Goal: Task Accomplishment & Management: Use online tool/utility

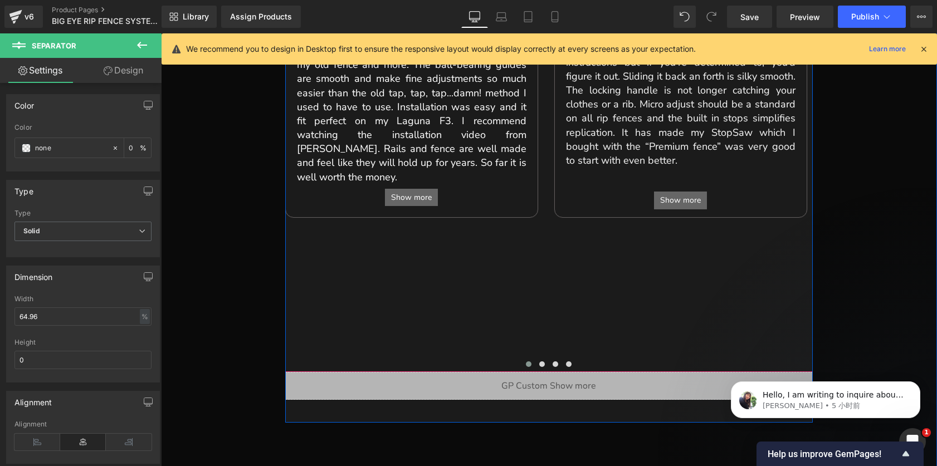
scroll to position [642, 0]
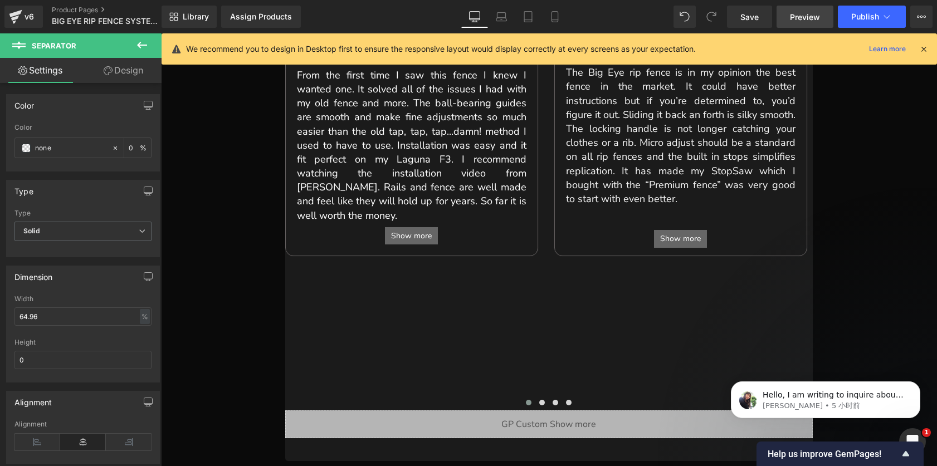
click at [802, 16] on span "Preview" at bounding box center [805, 17] width 30 height 12
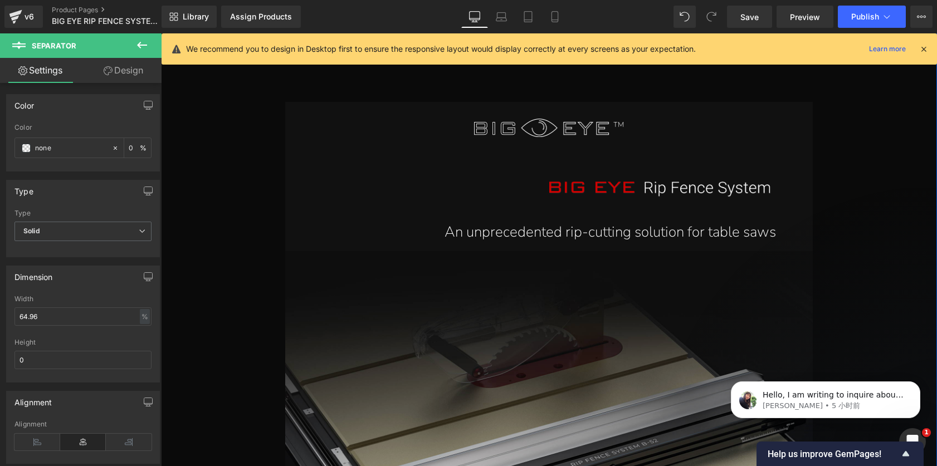
scroll to position [1050, 0]
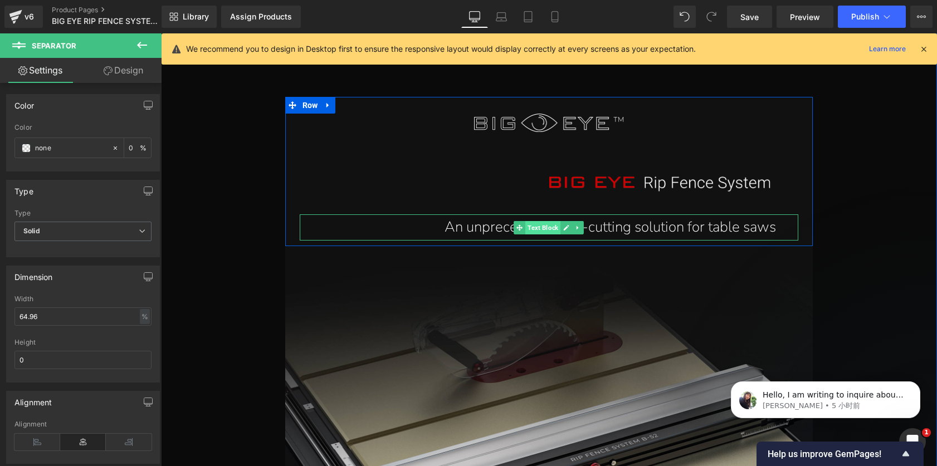
click at [545, 221] on span "Text Block" at bounding box center [542, 227] width 35 height 13
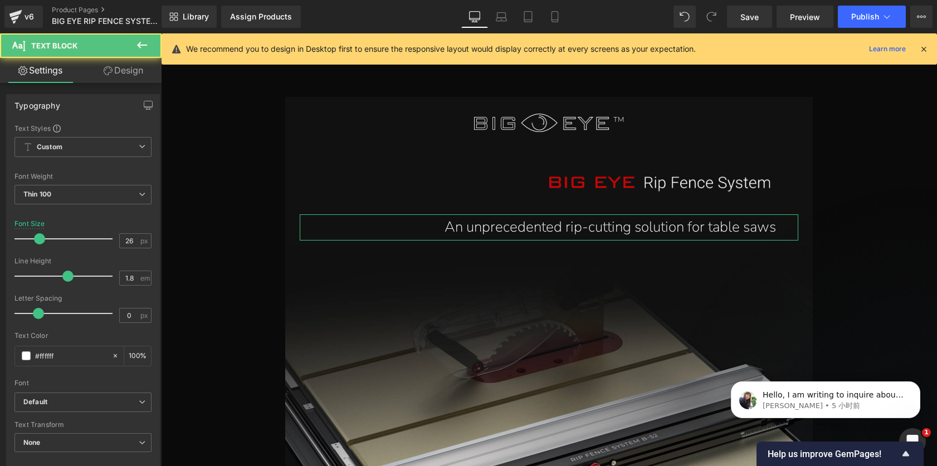
click at [128, 69] on link "Design" at bounding box center [123, 70] width 81 height 25
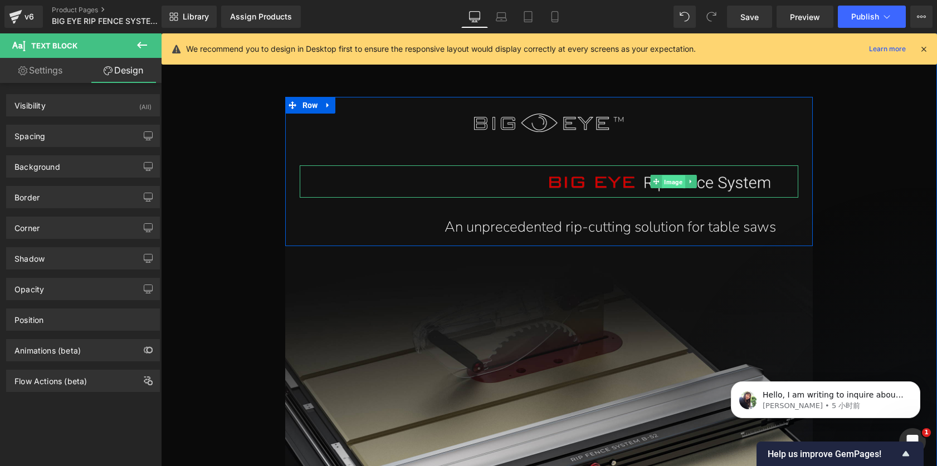
click at [673, 175] on span "Image" at bounding box center [673, 181] width 23 height 13
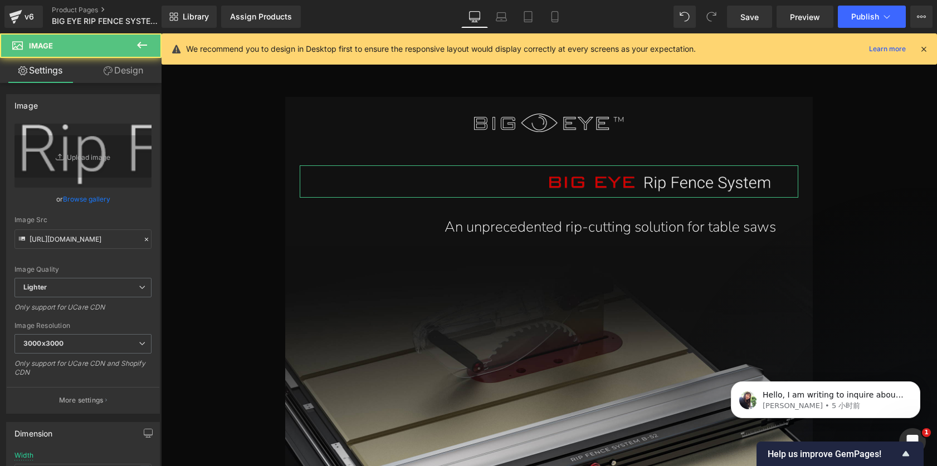
click at [139, 71] on link "Design" at bounding box center [123, 70] width 81 height 25
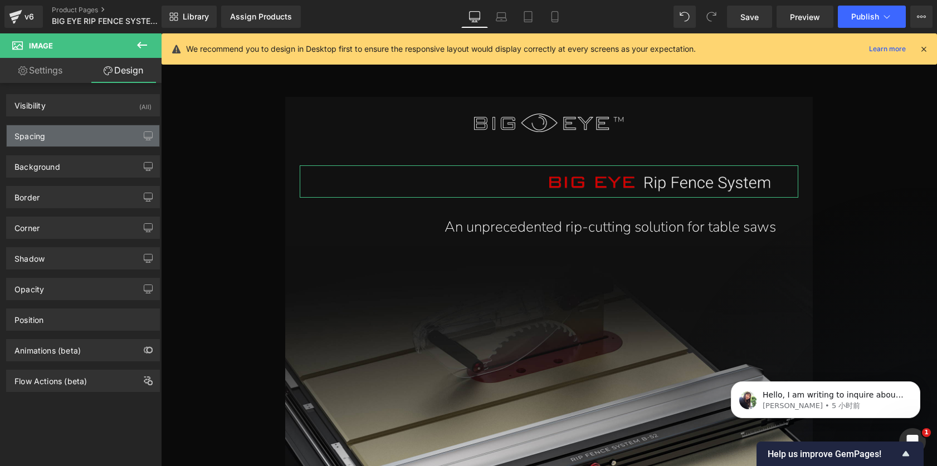
click at [72, 135] on div "Spacing" at bounding box center [83, 135] width 153 height 21
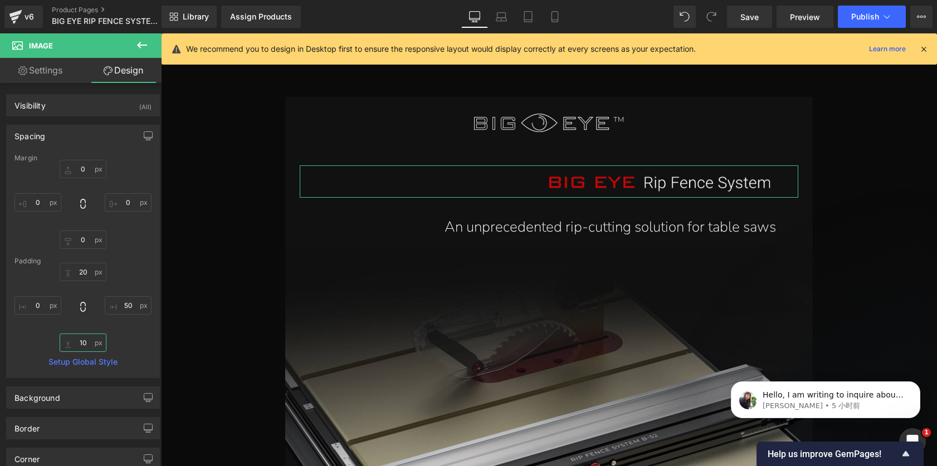
click at [84, 340] on input "10" at bounding box center [83, 343] width 47 height 18
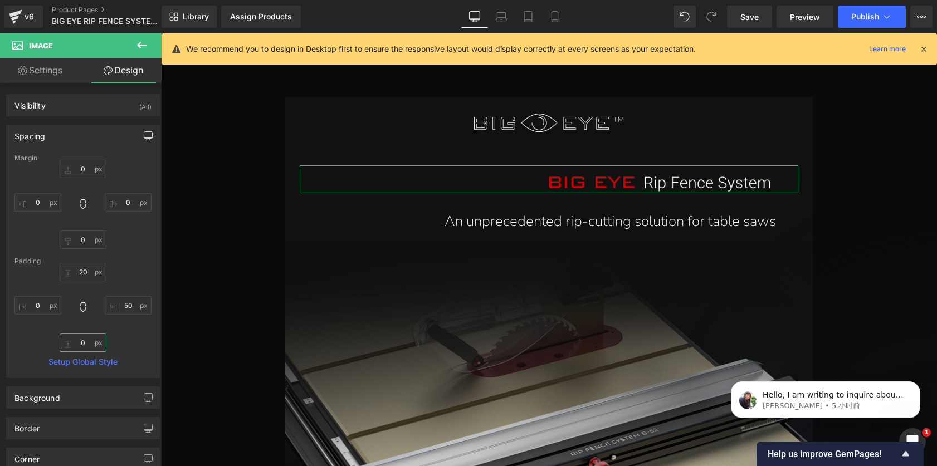
type input "0"
click at [145, 136] on icon "button" at bounding box center [148, 135] width 9 height 9
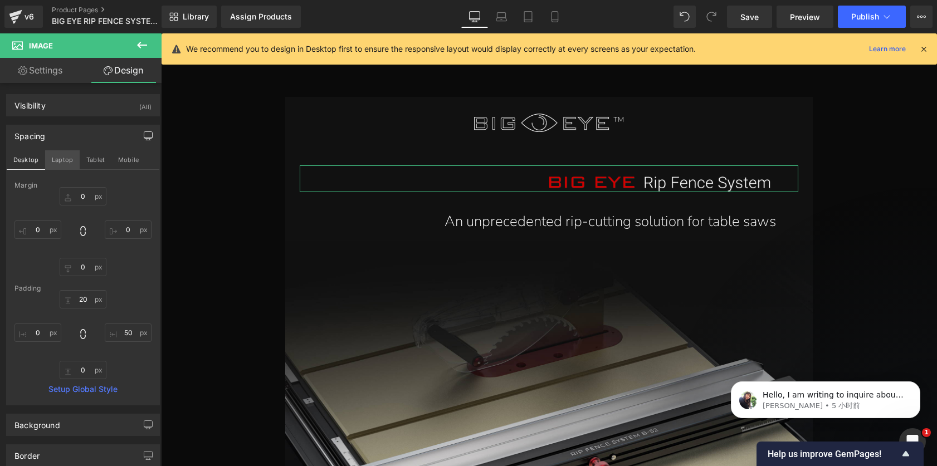
click at [60, 161] on button "Laptop" at bounding box center [62, 159] width 35 height 19
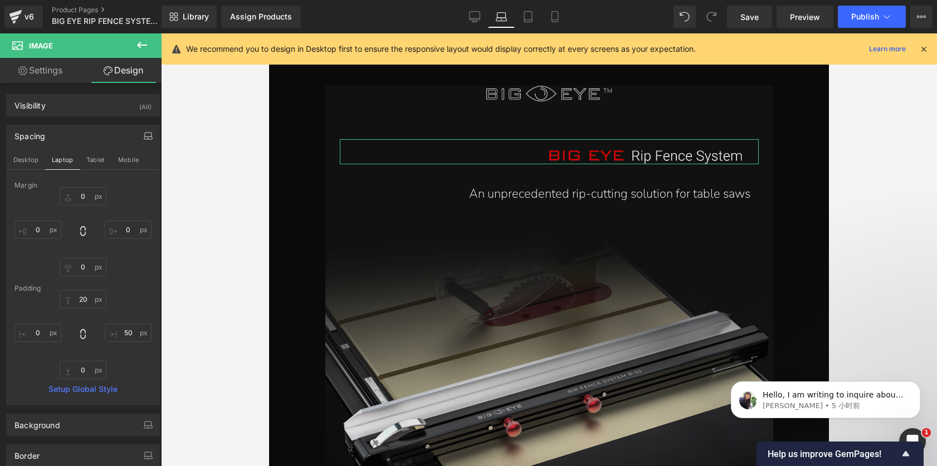
type input "0"
type input "20"
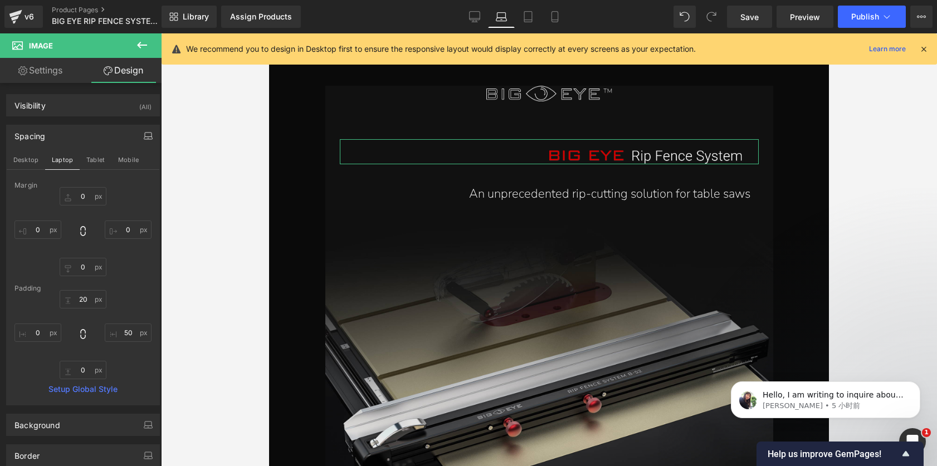
type input "50"
type input "0"
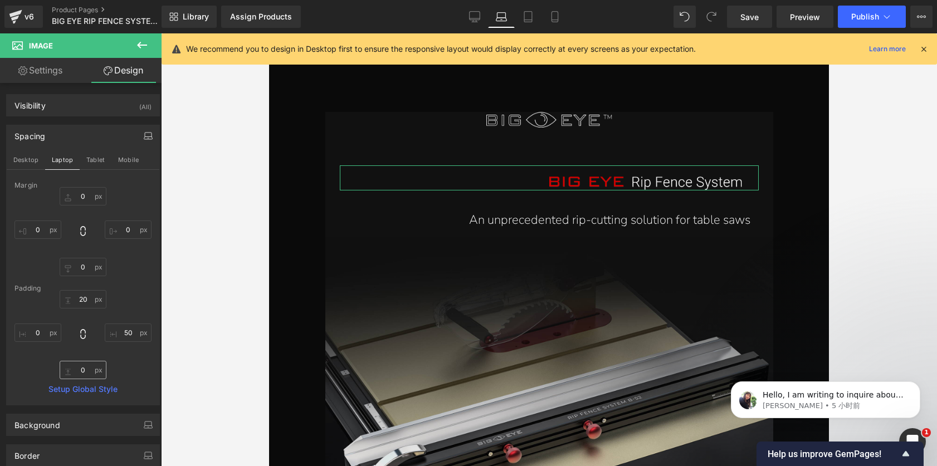
scroll to position [1464, 0]
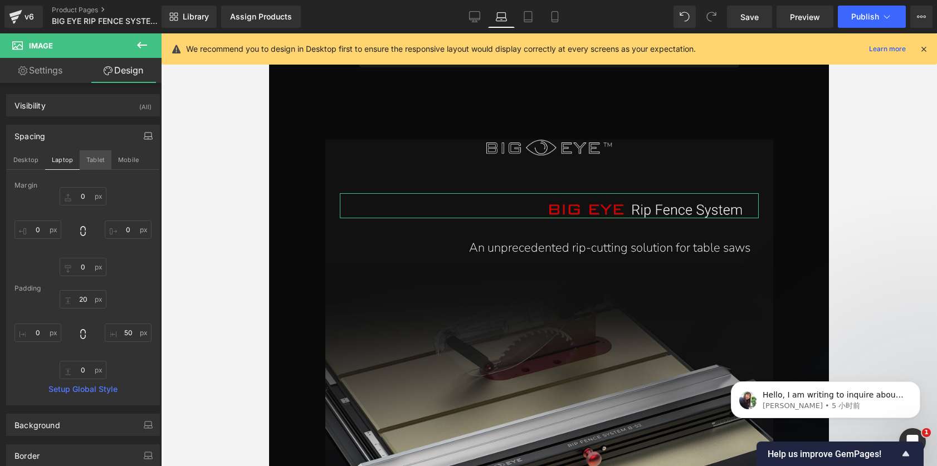
click at [93, 158] on button "Tablet" at bounding box center [96, 159] width 32 height 19
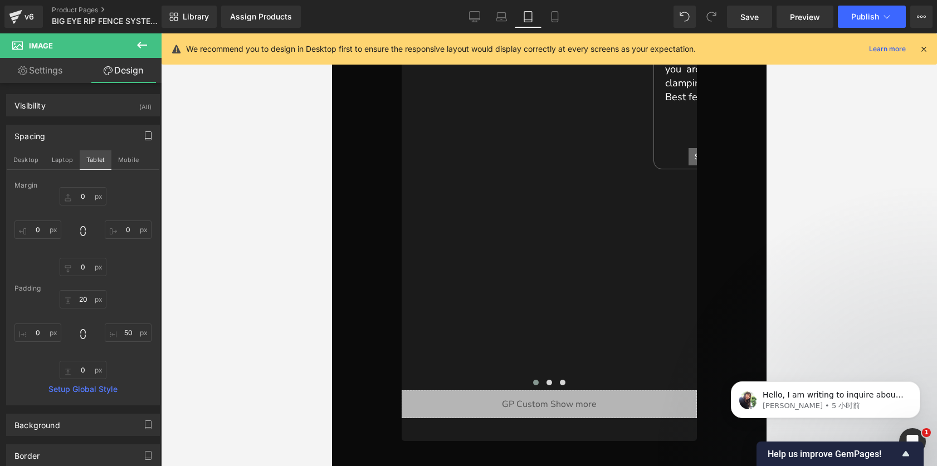
type input "0"
type input "20"
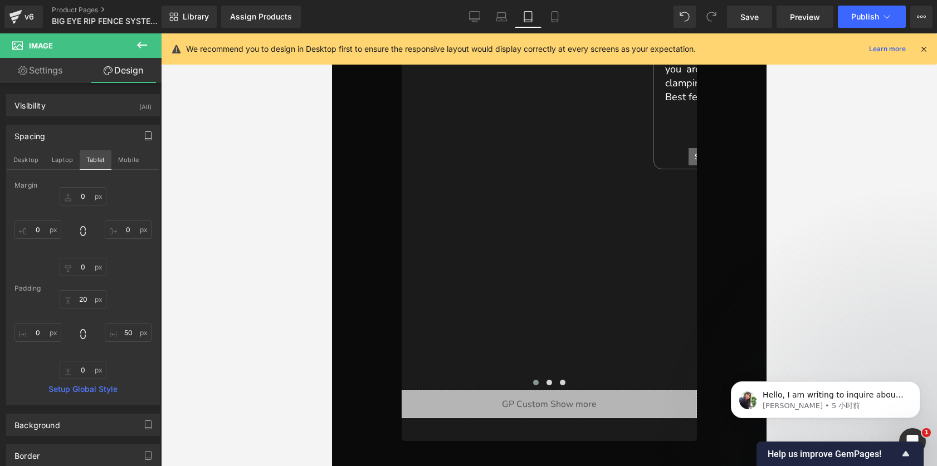
type input "30"
type input "0"
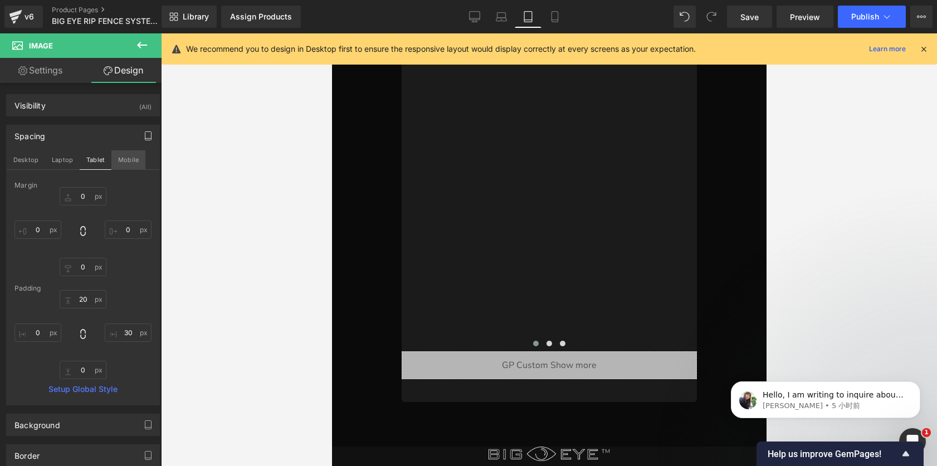
click at [130, 161] on button "Mobile" at bounding box center [128, 159] width 34 height 19
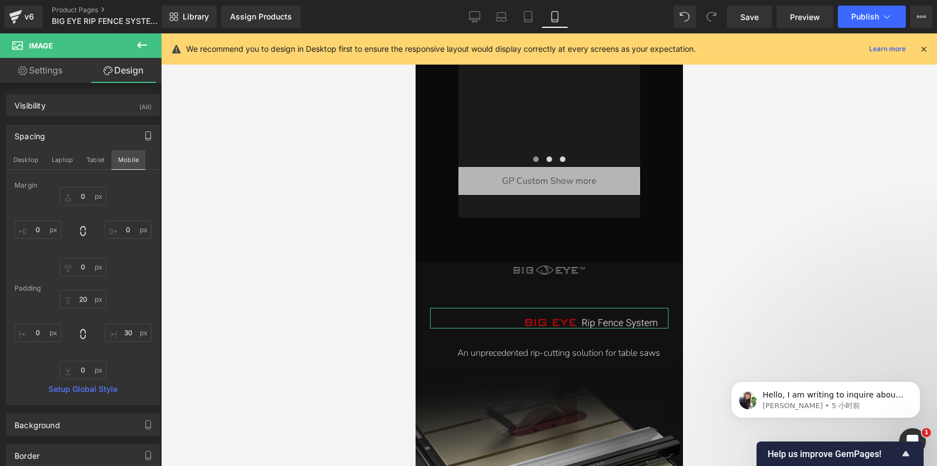
type input "0"
type input "20"
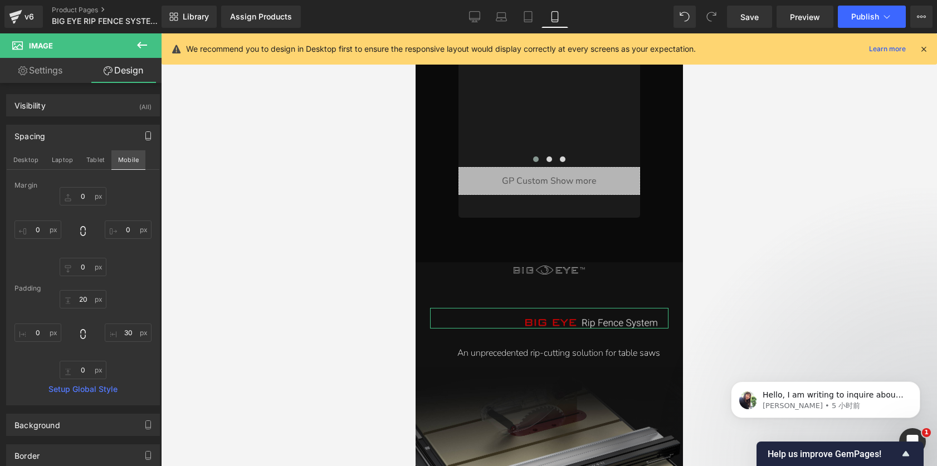
type input "50"
type input "0"
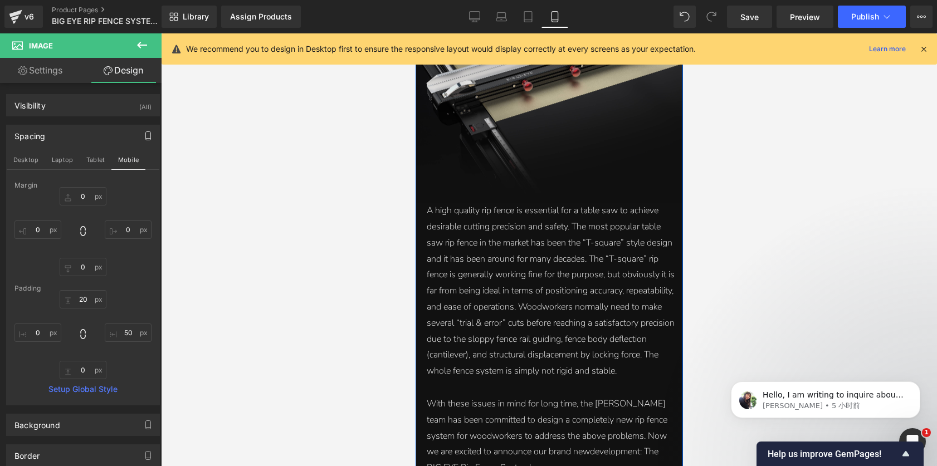
scroll to position [1358, 0]
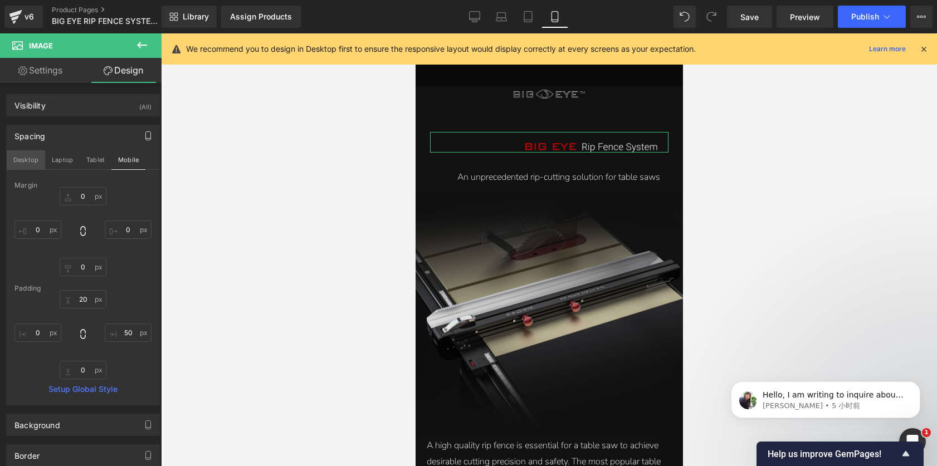
click at [29, 160] on button "Desktop" at bounding box center [26, 159] width 38 height 19
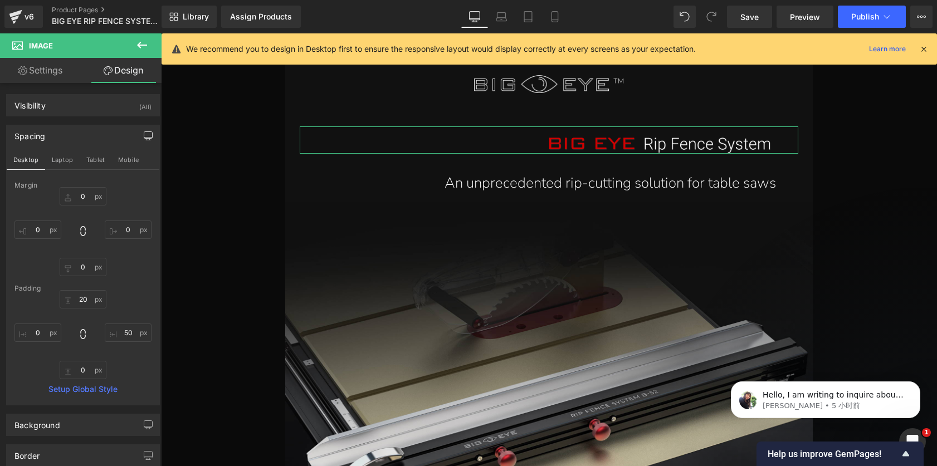
type input "0"
type input "20"
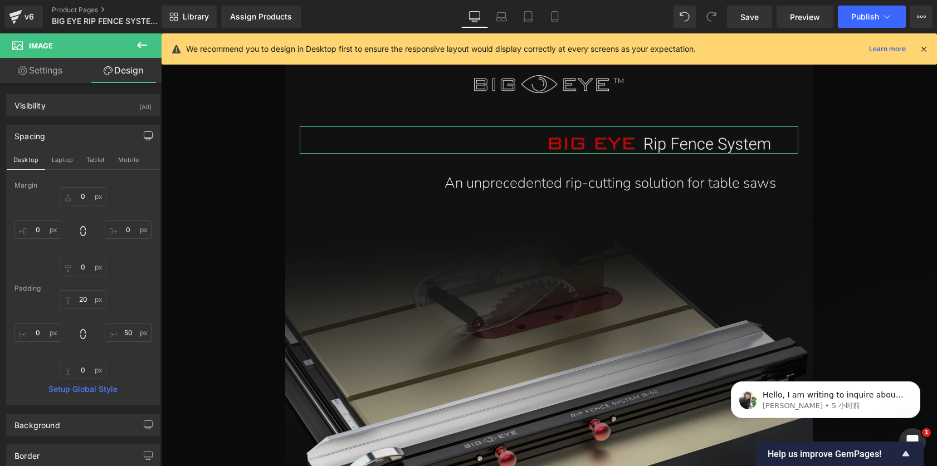
type input "20"
type input "0"
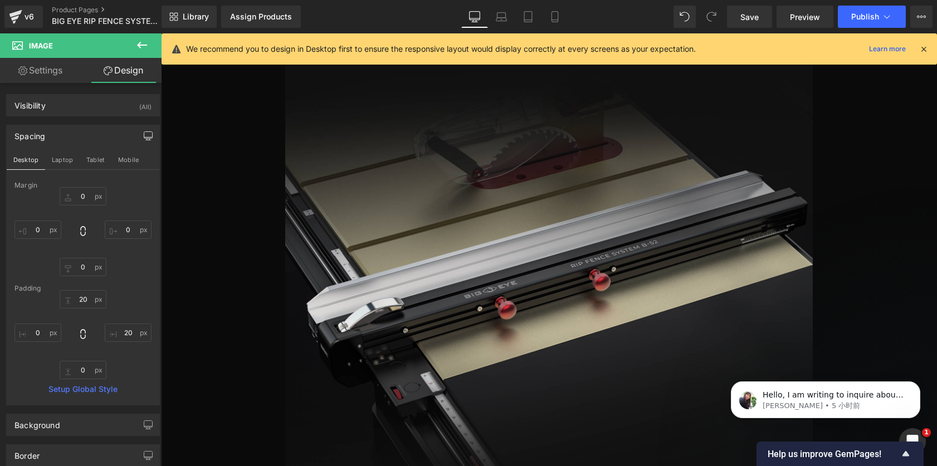
scroll to position [1078, 0]
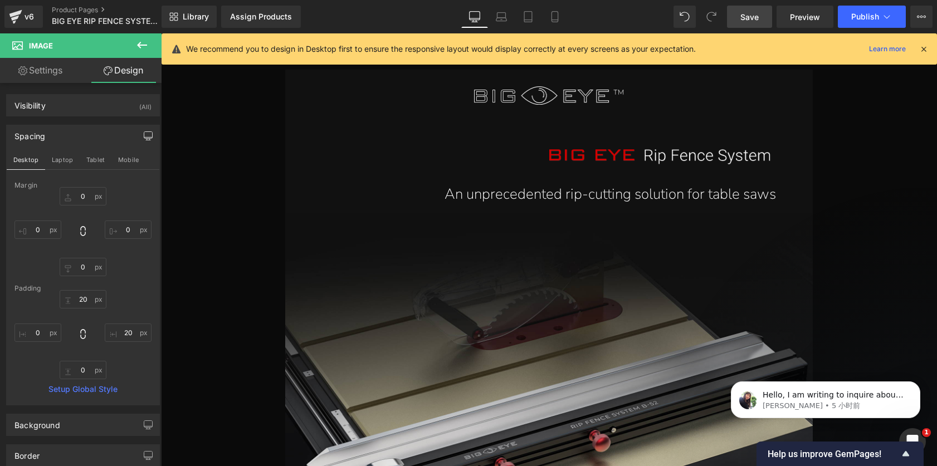
click at [741, 18] on span "Save" at bounding box center [749, 17] width 18 height 12
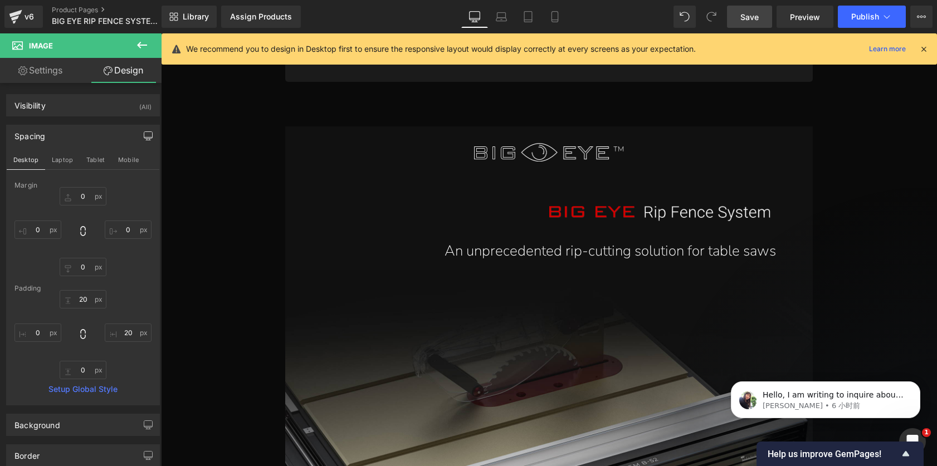
scroll to position [873, 0]
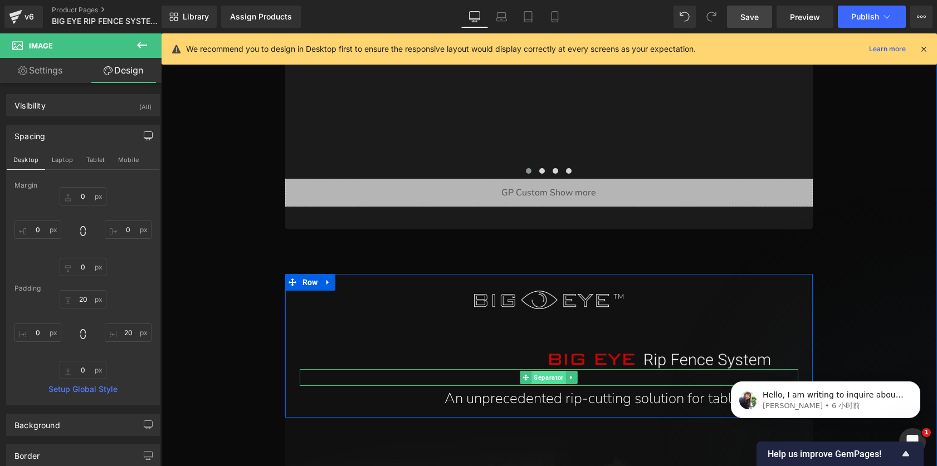
click at [541, 371] on span "Separator" at bounding box center [549, 377] width 34 height 13
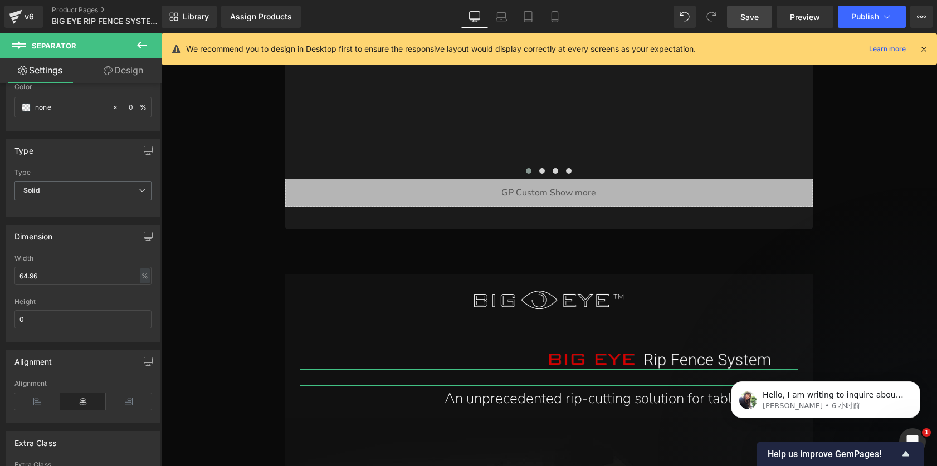
scroll to position [68, 0]
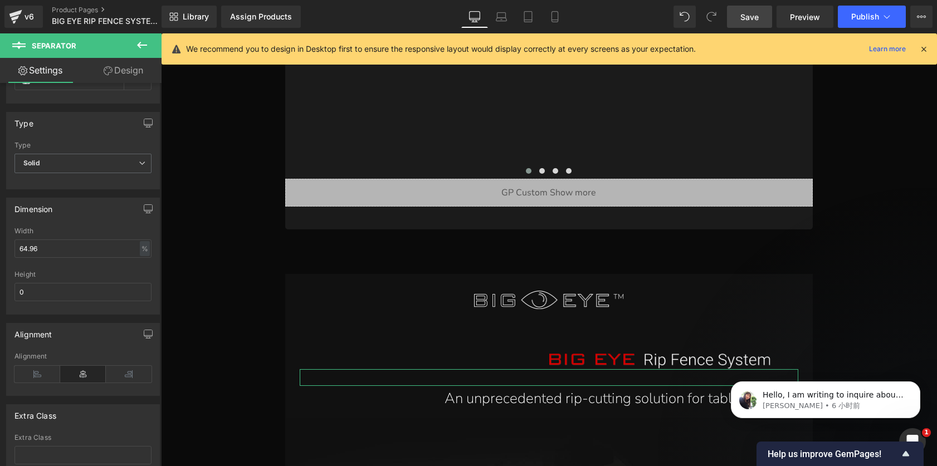
click at [119, 70] on link "Design" at bounding box center [123, 70] width 81 height 25
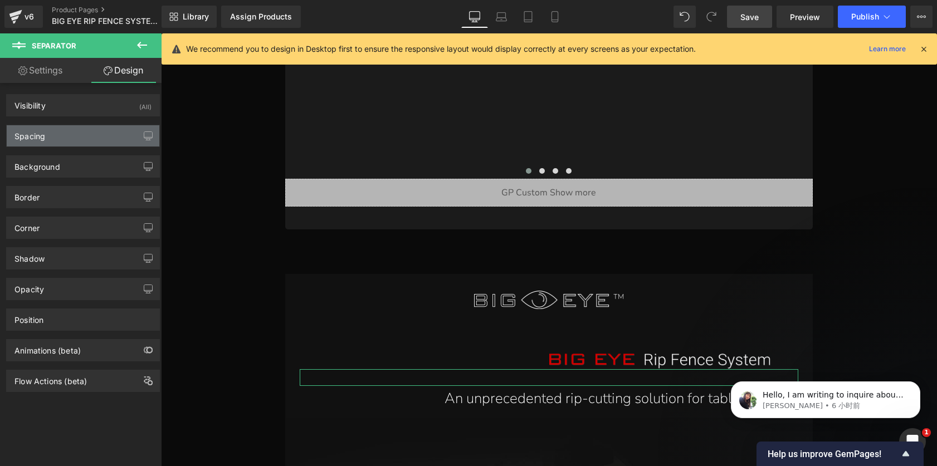
type input "0"
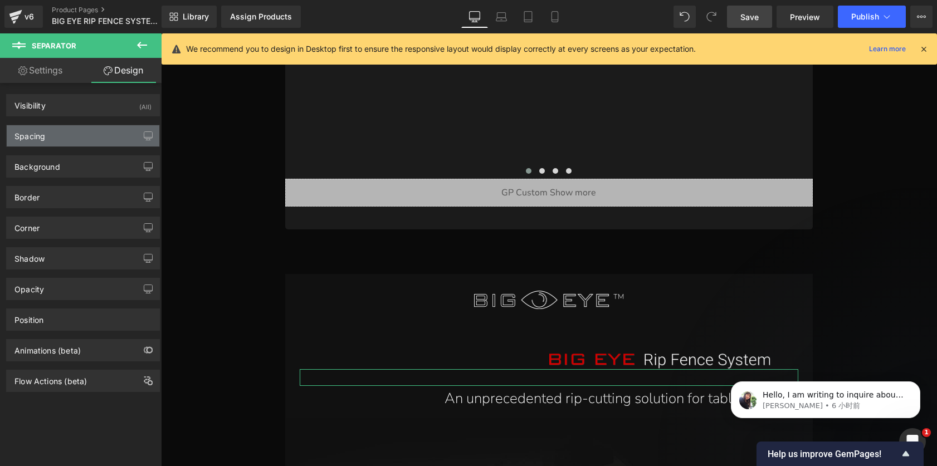
type input "20"
click at [67, 141] on div "Spacing" at bounding box center [83, 135] width 153 height 21
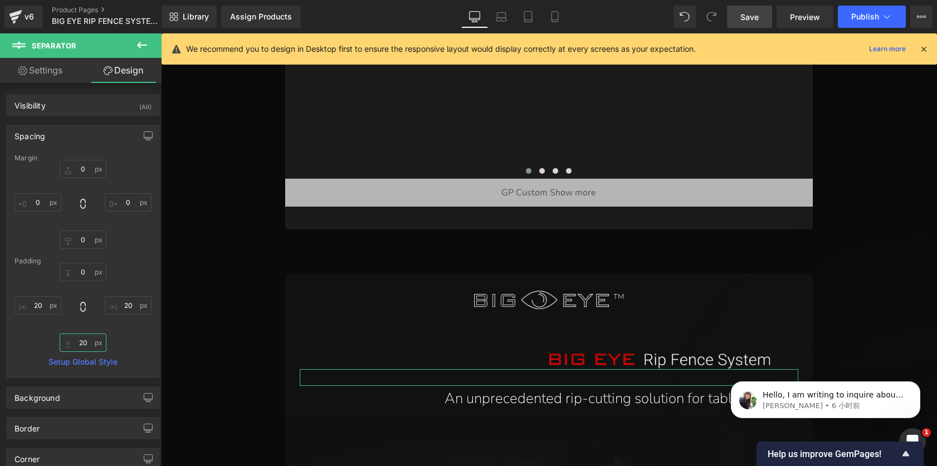
click at [80, 346] on input "20" at bounding box center [83, 343] width 47 height 18
type input "10"
click at [757, 19] on span "Save" at bounding box center [749, 17] width 18 height 12
click at [751, 12] on span "Save" at bounding box center [749, 17] width 18 height 12
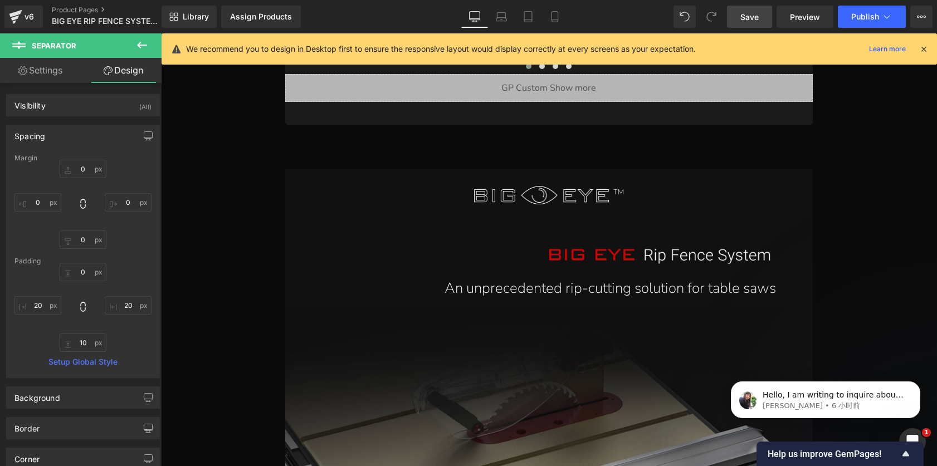
scroll to position [1062, 0]
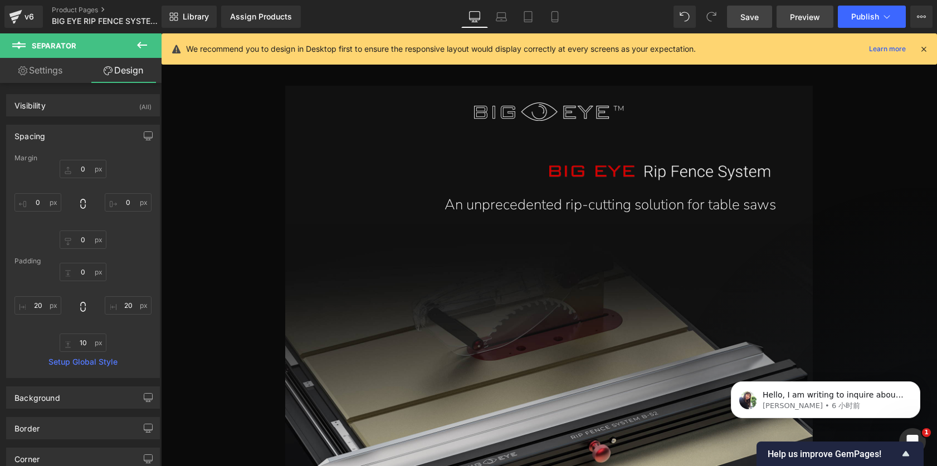
click at [809, 17] on span "Preview" at bounding box center [805, 17] width 30 height 12
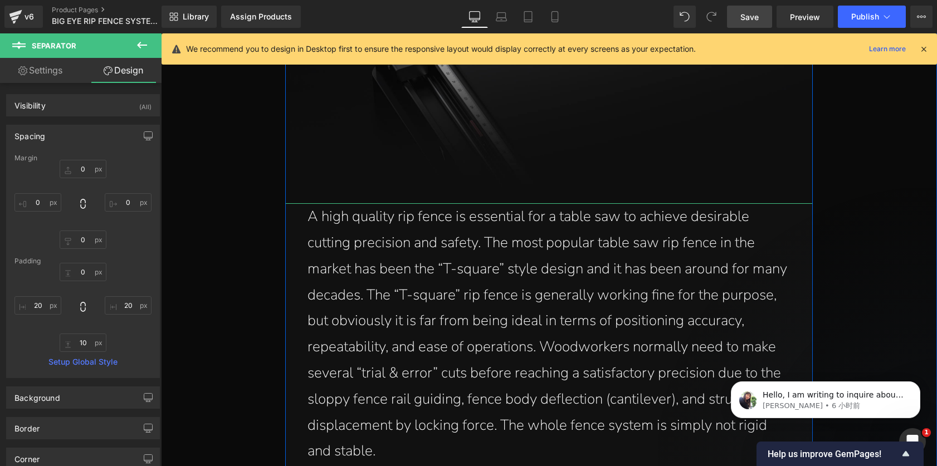
scroll to position [1634, 0]
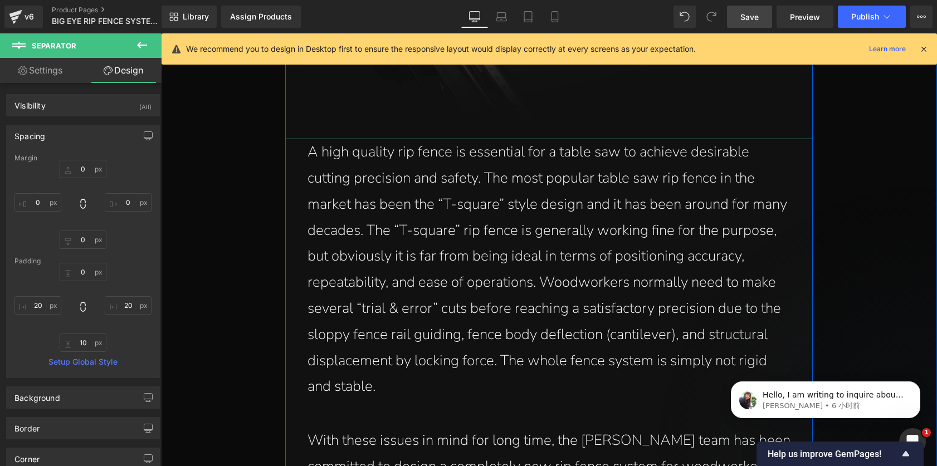
click at [520, 212] on p "A high quality rip fence is essential for a table saw to achieve desirable cutt…" at bounding box center [548, 269] width 483 height 261
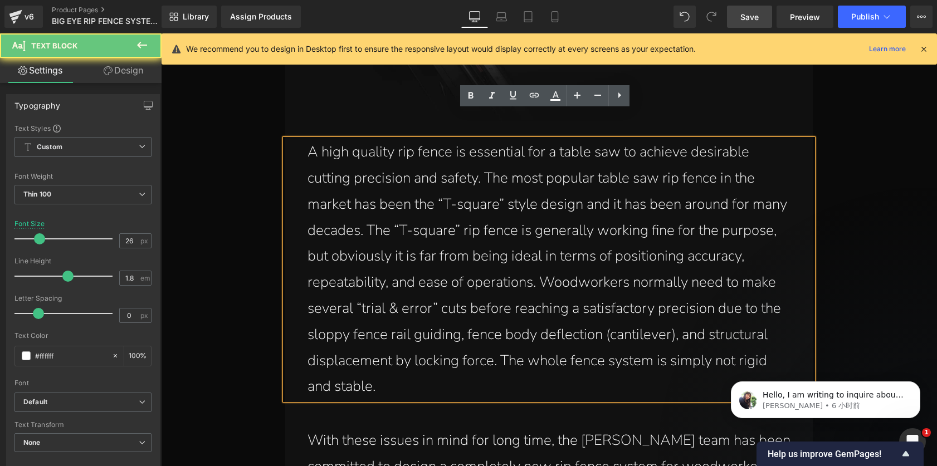
click at [515, 203] on p "A high quality rip fence is essential for a table saw to achieve desirable cutt…" at bounding box center [548, 269] width 483 height 261
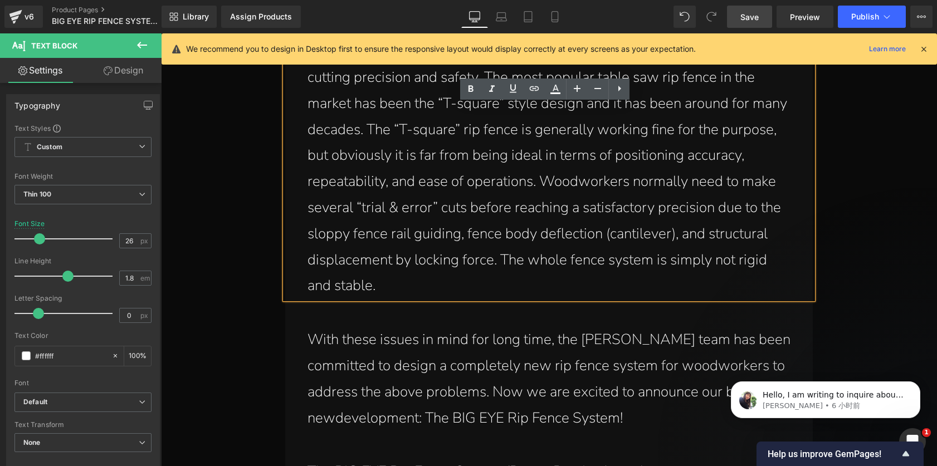
scroll to position [1867, 0]
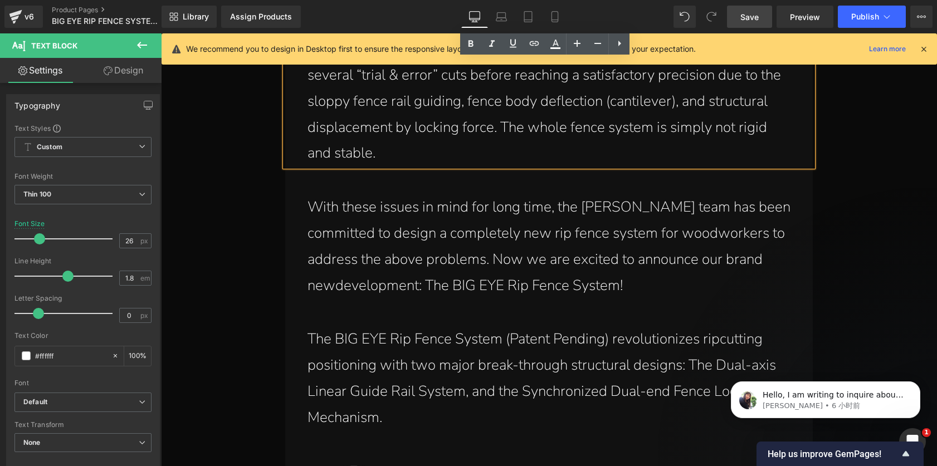
click at [540, 242] on p "With these issues in mind for long time, the [PERSON_NAME] team has been commit…" at bounding box center [551, 246] width 488 height 104
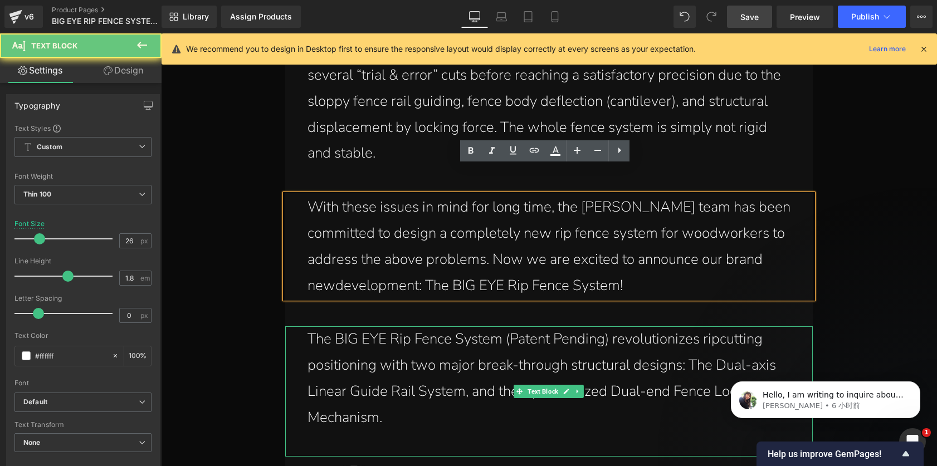
click at [563, 336] on p "The BIG EYE Rip Fence System (Patent Pending) revolutionizes ripcutting positio…" at bounding box center [548, 378] width 483 height 104
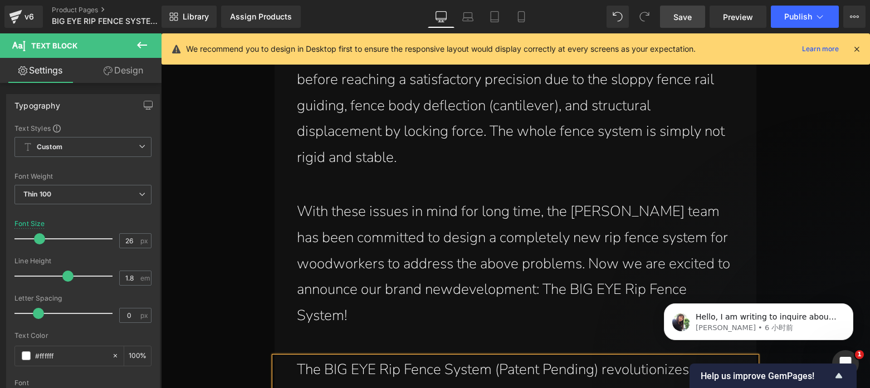
scroll to position [1931, 0]
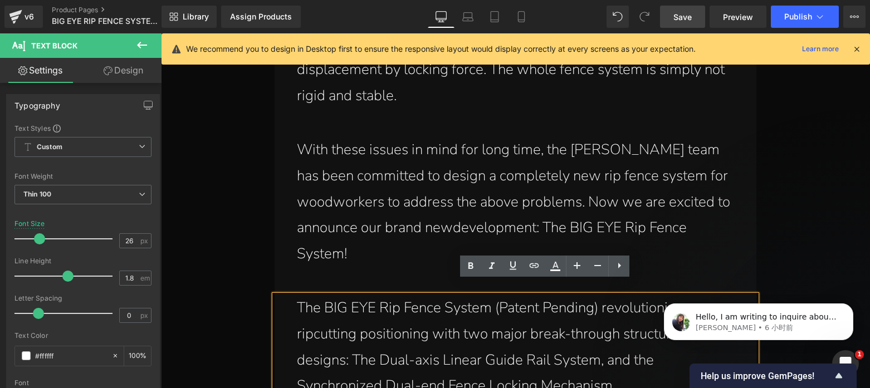
click at [629, 200] on p "With these issues in mind for long time, the [PERSON_NAME] team has been commit…" at bounding box center [518, 202] width 443 height 130
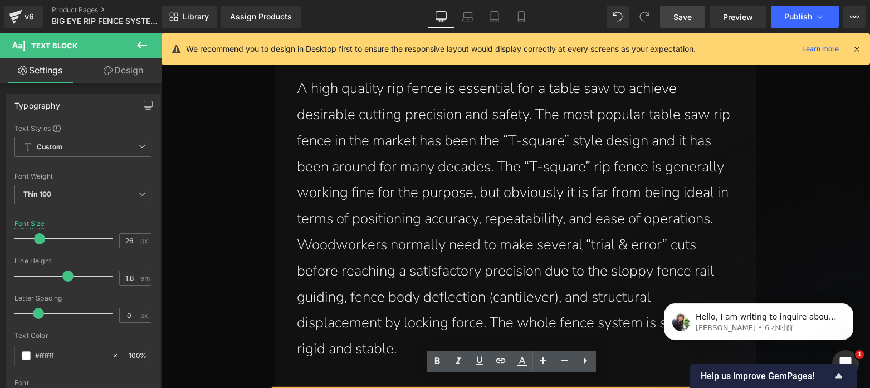
click at [600, 204] on p "A high quality rip fence is essential for a table saw to achieve desirable cutt…" at bounding box center [516, 219] width 438 height 287
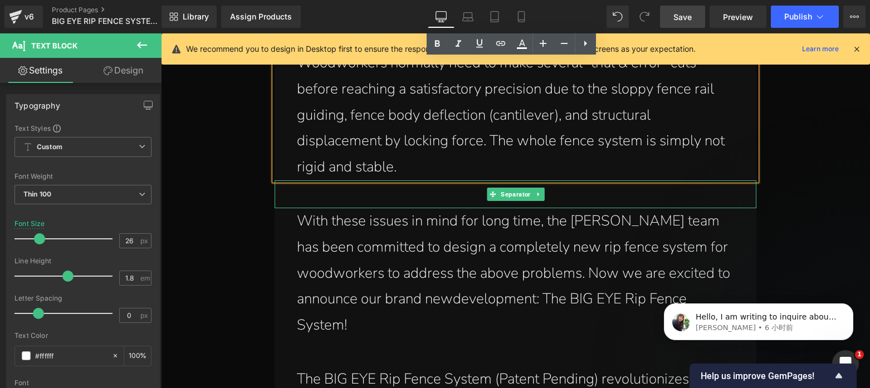
scroll to position [1900, 0]
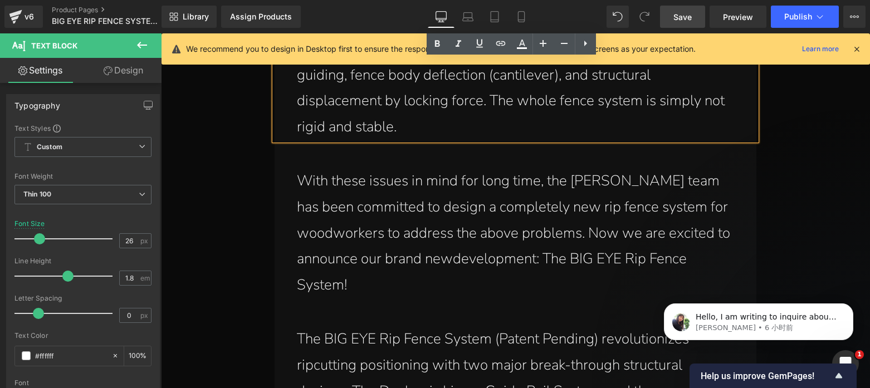
click at [509, 219] on div "With these issues in mind for long time, the [PERSON_NAME] team has been commit…" at bounding box center [516, 233] width 482 height 130
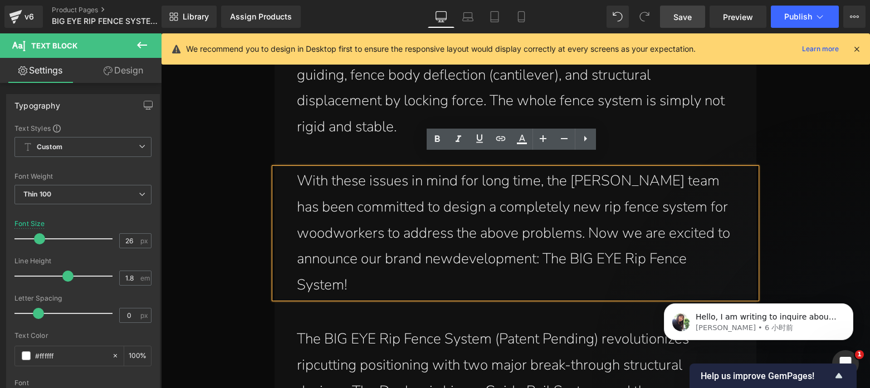
click at [451, 245] on p "With these issues in mind for long time, the [PERSON_NAME] team has been commit…" at bounding box center [518, 233] width 443 height 130
click at [595, 213] on p "With these issues in mind for long time, the [PERSON_NAME] team has been commit…" at bounding box center [518, 233] width 443 height 130
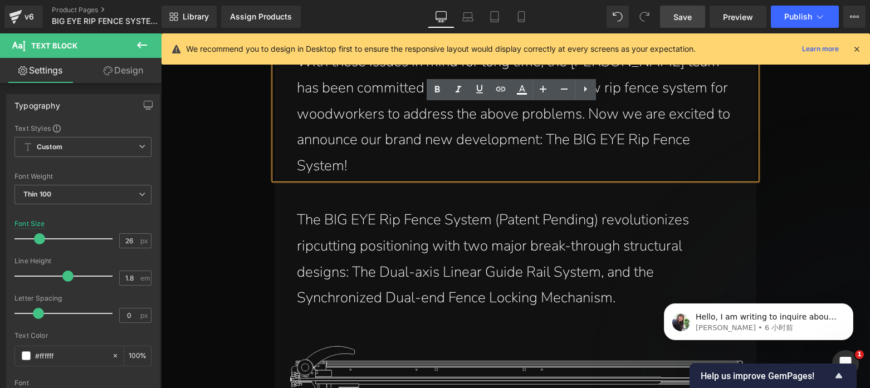
scroll to position [2020, 0]
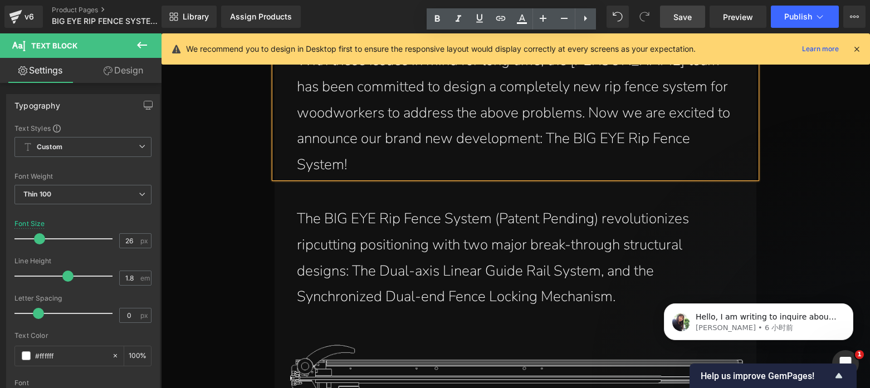
click at [485, 238] on p "The BIG EYE Rip Fence System (Patent Pending) revolutionizes ripcutting positio…" at bounding box center [516, 258] width 438 height 104
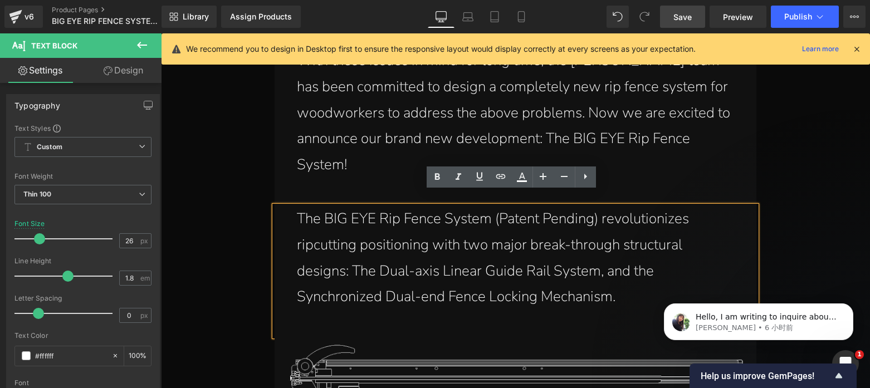
click at [310, 232] on p "The BIG EYE Rip Fence System (Patent Pending) revolutionizes ripcutting positio…" at bounding box center [516, 258] width 438 height 104
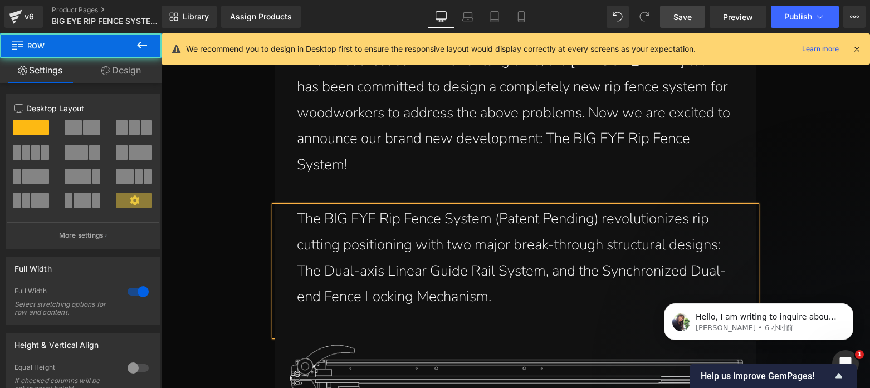
click at [793, 224] on div "Image Separator Separator Image Separator An unprecedented rip-cutting solution…" at bounding box center [515, 302] width 709 height 2298
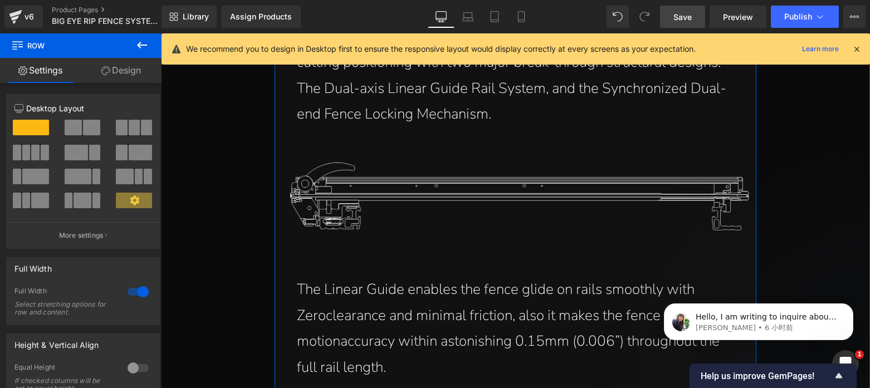
scroll to position [2212, 0]
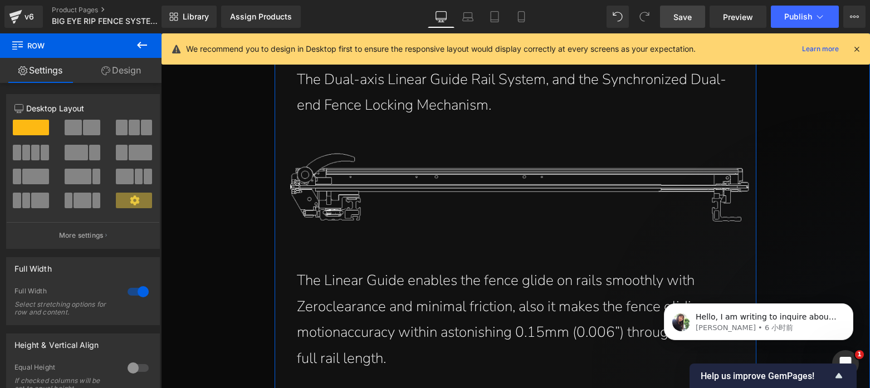
click at [465, 270] on p "The Linear Guide enables the fence glide on rails smoothly with Zeroclearance a…" at bounding box center [518, 320] width 443 height 104
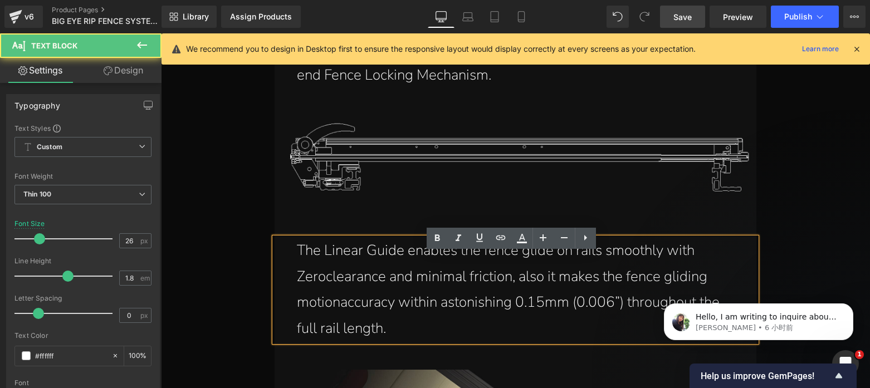
scroll to position [2334, 0]
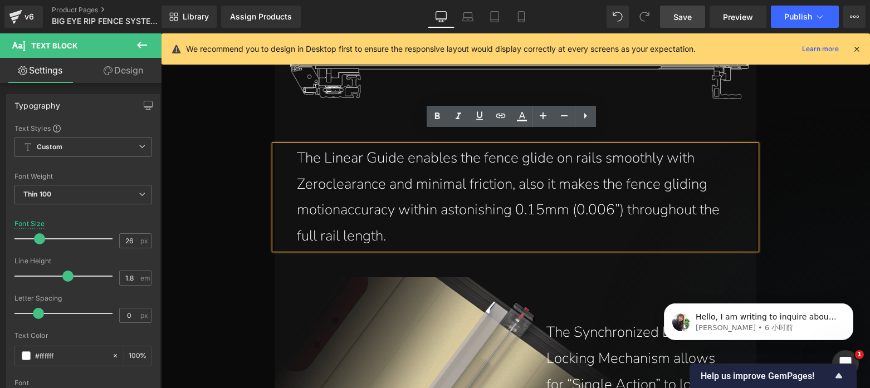
click at [321, 172] on p "The Linear Guide enables the fence glide on rails smoothly with Zeroclearance a…" at bounding box center [518, 197] width 443 height 104
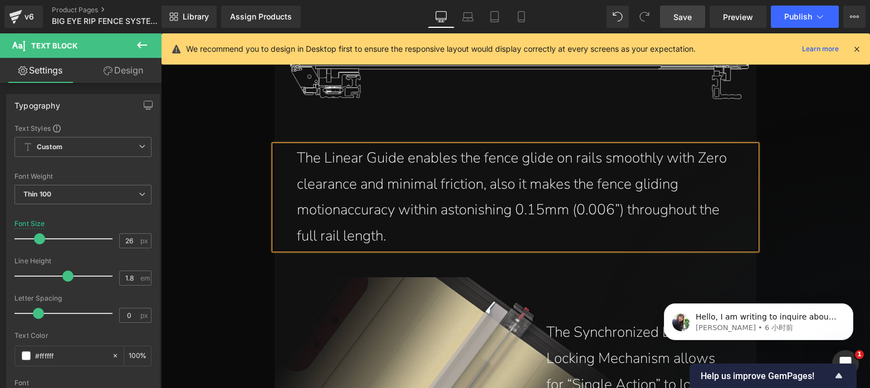
click at [336, 199] on p "The Linear Guide enables the fence glide on rails smoothly with Zero clearance …" at bounding box center [518, 197] width 443 height 104
click at [554, 170] on p "The Linear Guide enables the fence glide on rails smoothly with Zero clearance …" at bounding box center [518, 197] width 443 height 104
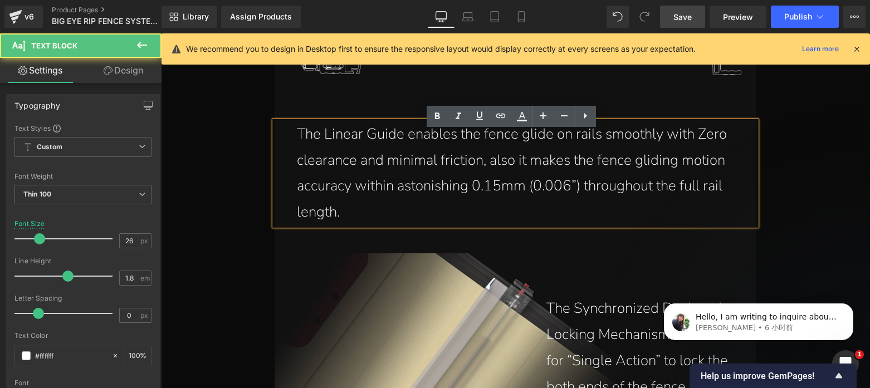
scroll to position [2472, 0]
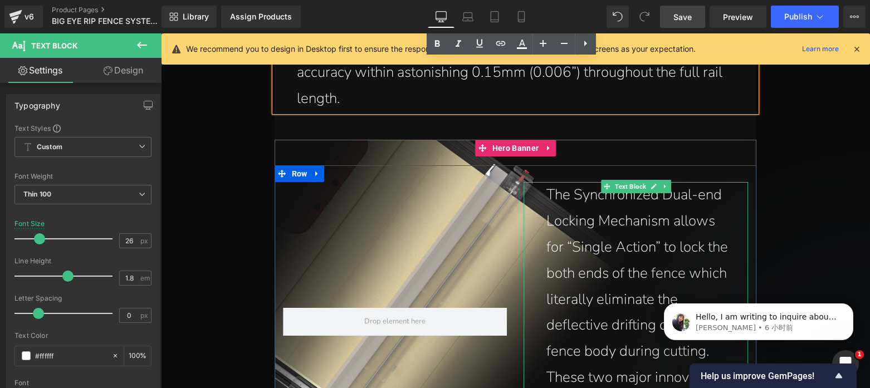
click at [614, 207] on p "The Synchronized Dual-end Locking Mechanism allows for “Single Action” to lock …" at bounding box center [638, 338] width 185 height 313
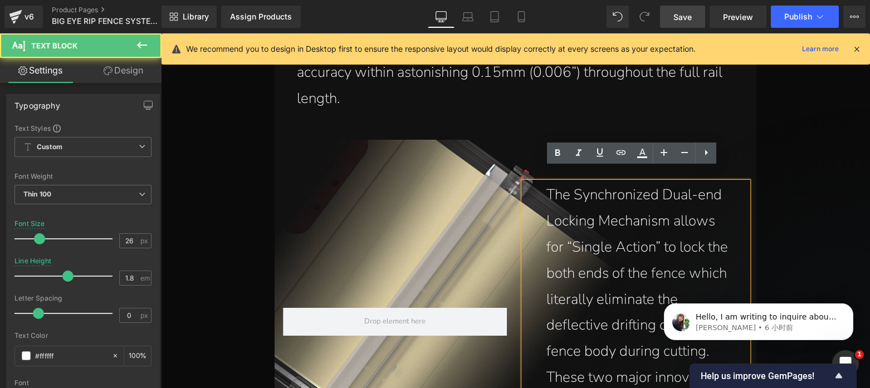
scroll to position [2614, 0]
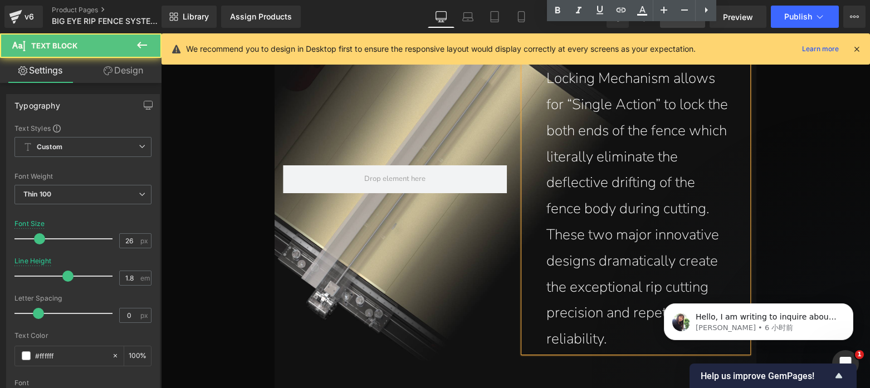
click at [613, 208] on p "The Synchronized Dual-end Locking Mechanism allows for “Single Action” to lock …" at bounding box center [638, 196] width 185 height 313
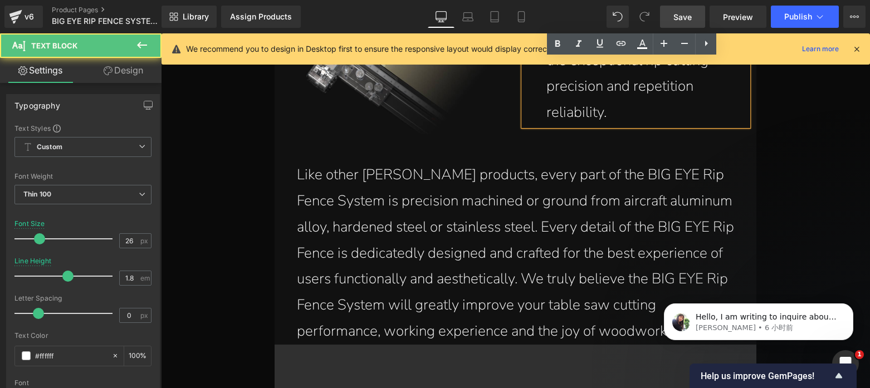
scroll to position [2842, 0]
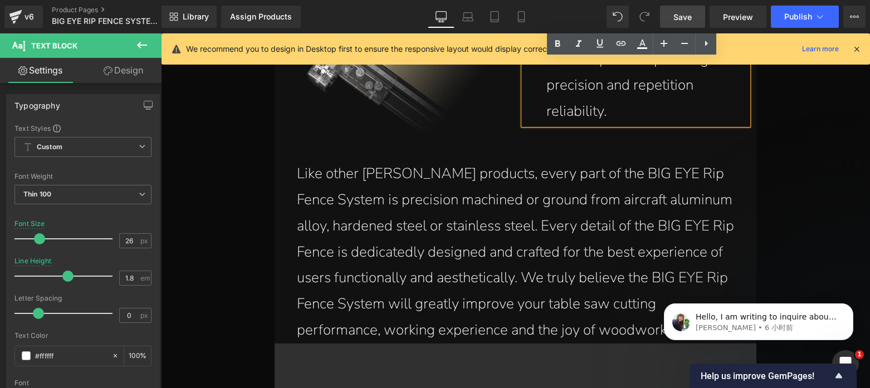
click at [537, 224] on p "Like other [PERSON_NAME] products, every part of the BIG EYE Rip Fence System i…" at bounding box center [518, 252] width 443 height 183
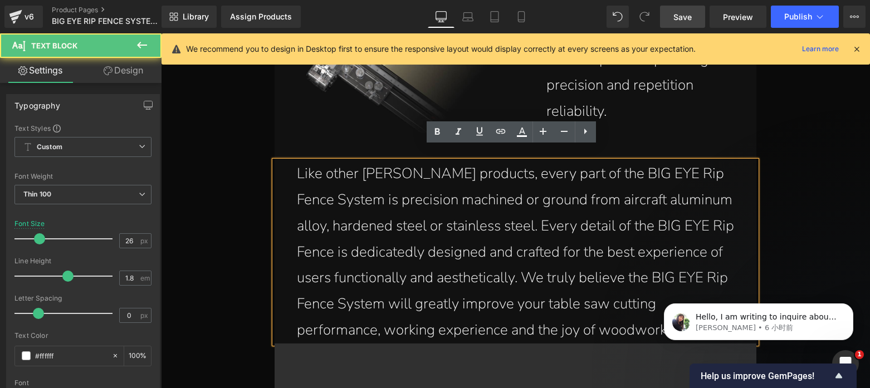
click at [530, 217] on p "Like other [PERSON_NAME] products, every part of the BIG EYE Rip Fence System i…" at bounding box center [518, 252] width 443 height 183
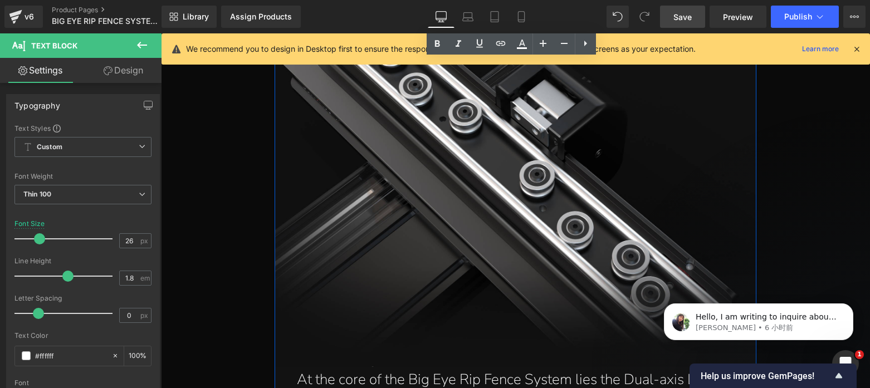
scroll to position [3958, 0]
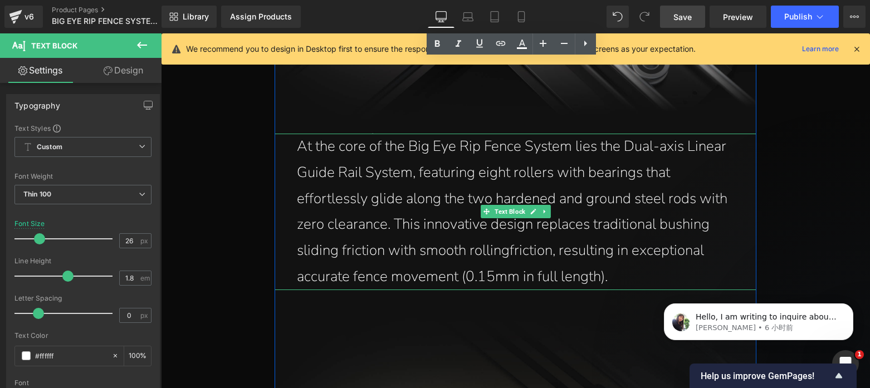
click at [506, 190] on p "At the core of the Big Eye Rip Fence System lies the Dual-axis Linear Guide Rai…" at bounding box center [518, 212] width 443 height 157
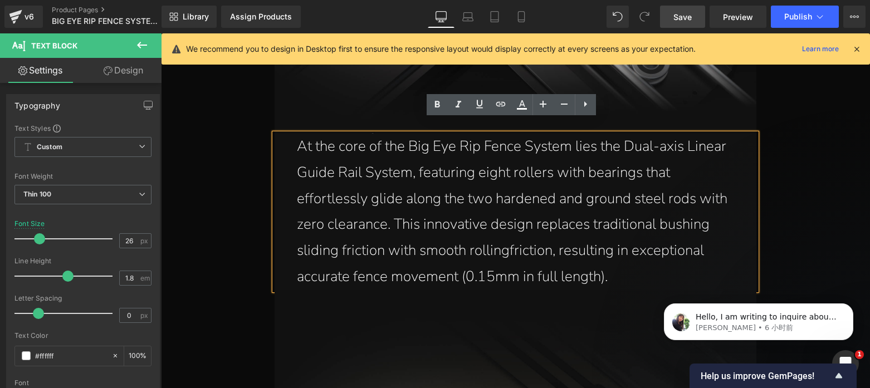
click at [505, 237] on p "At the core of the Big Eye Rip Fence System lies the Dual-axis Linear Guide Rai…" at bounding box center [518, 212] width 443 height 157
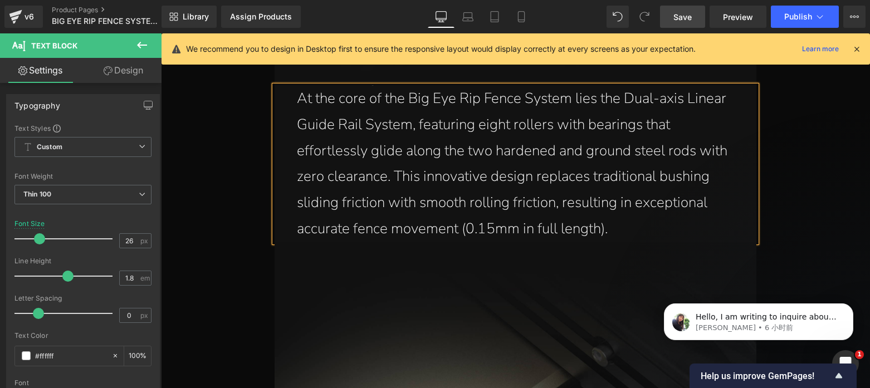
click at [399, 141] on p "At the core of the Big Eye Rip Fence System lies the Dual-axis Linear Guide Rai…" at bounding box center [518, 164] width 443 height 157
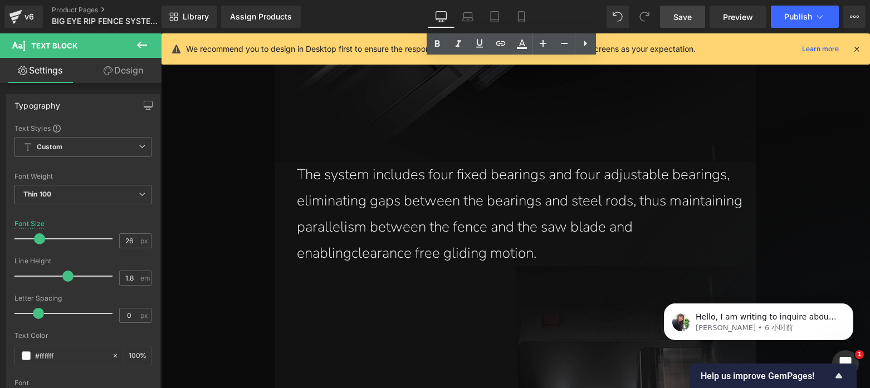
scroll to position [4686, 0]
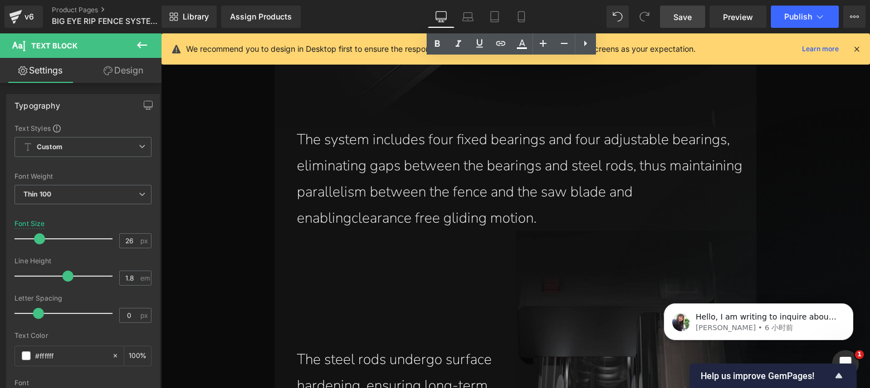
click at [512, 167] on div "The system includes four fixed bearings and four adjustable bearings, eliminati…" at bounding box center [516, 179] width 482 height 104
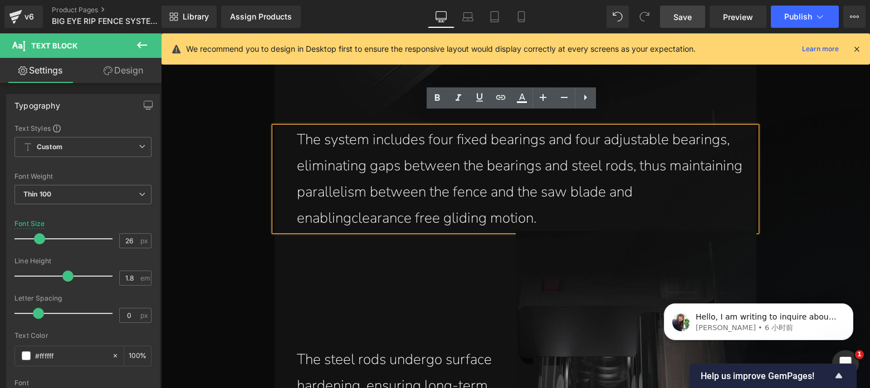
click at [349, 205] on p "The system includes four fixed bearings and four adjustable bearings, eliminati…" at bounding box center [523, 179] width 452 height 104
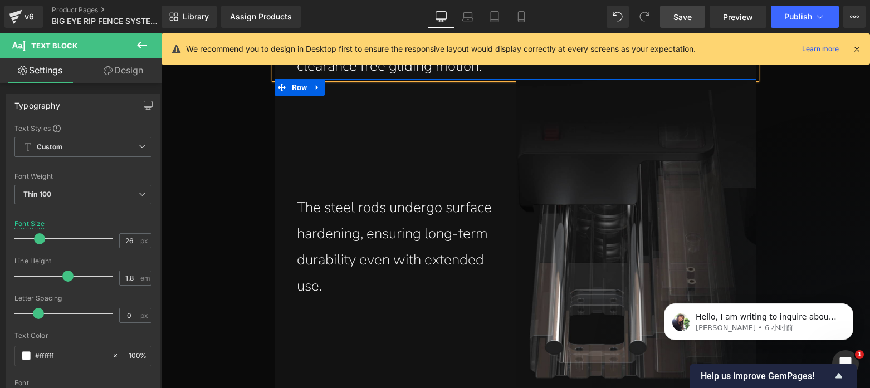
scroll to position [4883, 0]
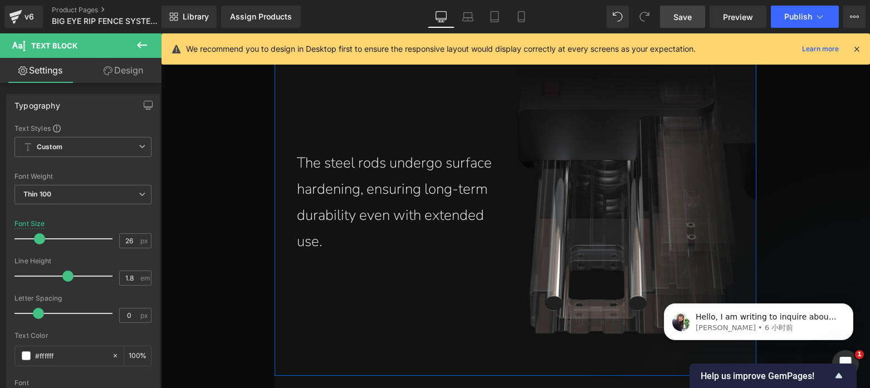
click at [381, 189] on div "The steel rods undergo surface hardening, ensuring long-term durability even wi…" at bounding box center [395, 202] width 241 height 104
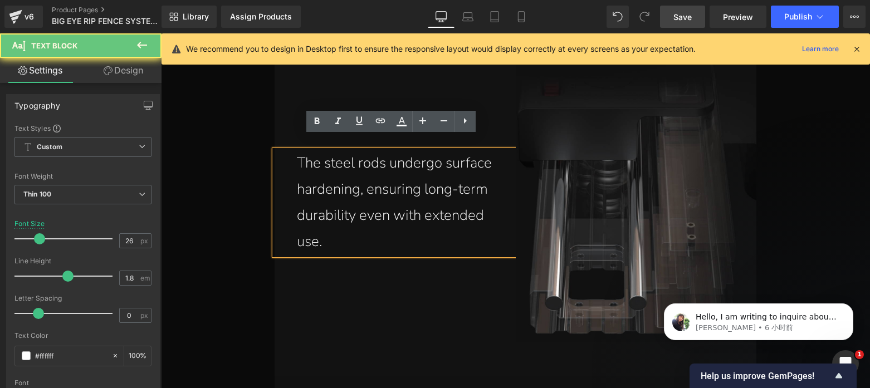
click at [380, 180] on p "The steel rods undergo surface hardening, ensuring long-term durability even wi…" at bounding box center [402, 202] width 211 height 104
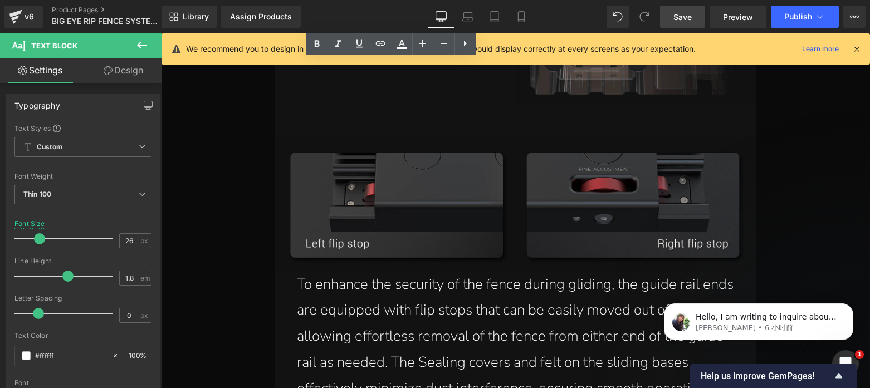
click at [451, 277] on p "To enhance the security of the fence during gliding, the guide rail ends are eq…" at bounding box center [516, 350] width 438 height 157
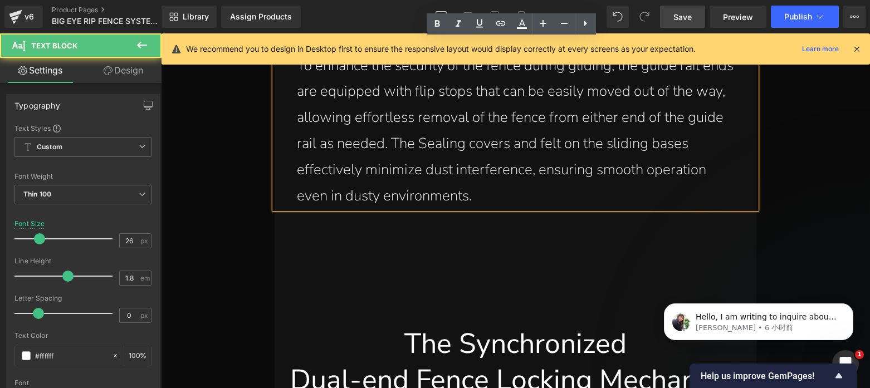
scroll to position [5199, 0]
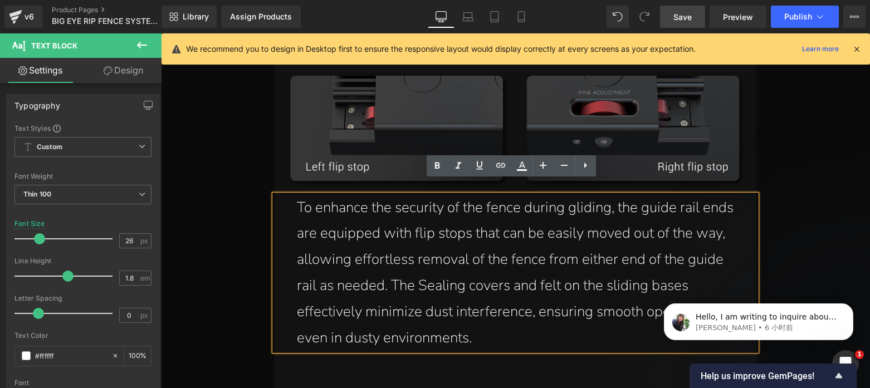
click at [477, 227] on p "To enhance the security of the fence during gliding, the guide rail ends are eq…" at bounding box center [516, 273] width 438 height 157
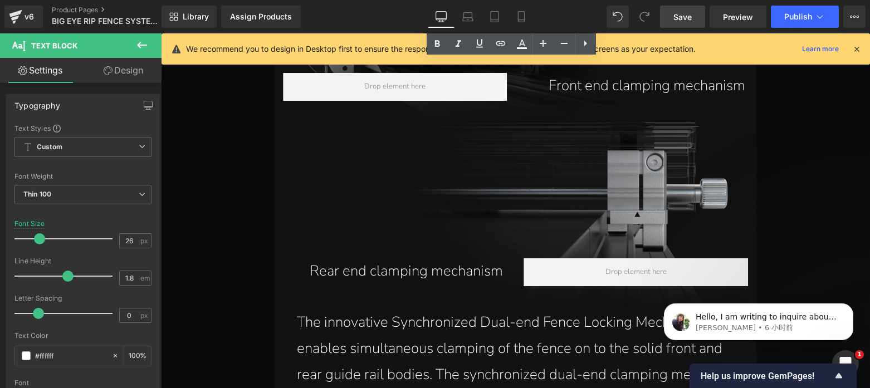
scroll to position [6204, 0]
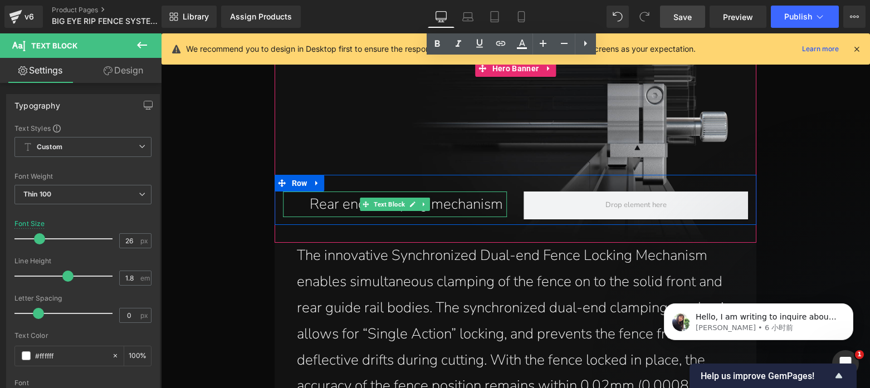
click at [423, 201] on icon at bounding box center [424, 204] width 6 height 7
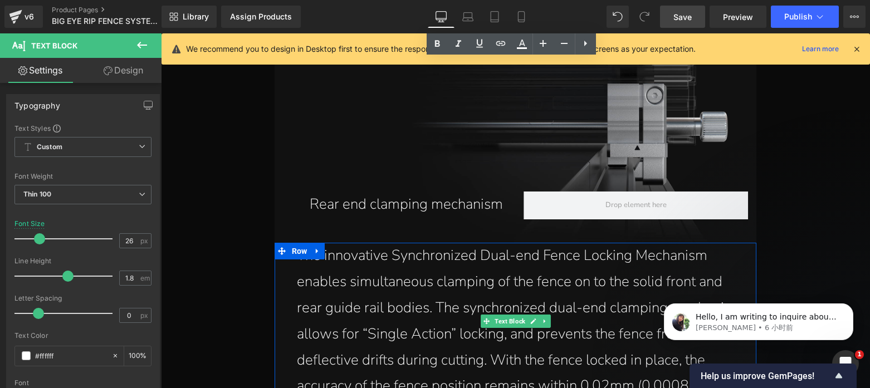
click at [472, 266] on p "The innovative Synchronized Dual-end Fence Locking Mechanism enables simultaneo…" at bounding box center [521, 321] width 449 height 157
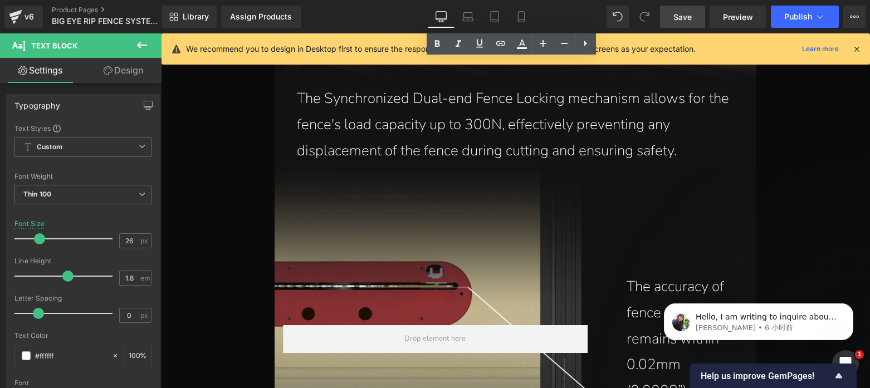
scroll to position [6657, 0]
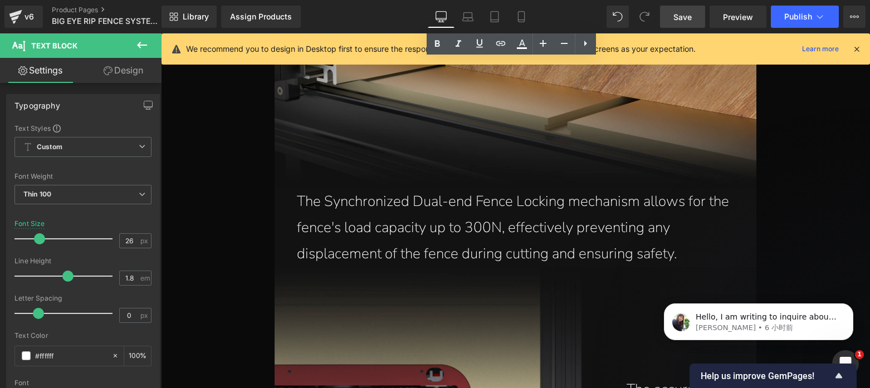
click at [453, 214] on p "The Synchronized Dual-end Fence Locking mechanism allows for the fence's load c…" at bounding box center [521, 228] width 449 height 78
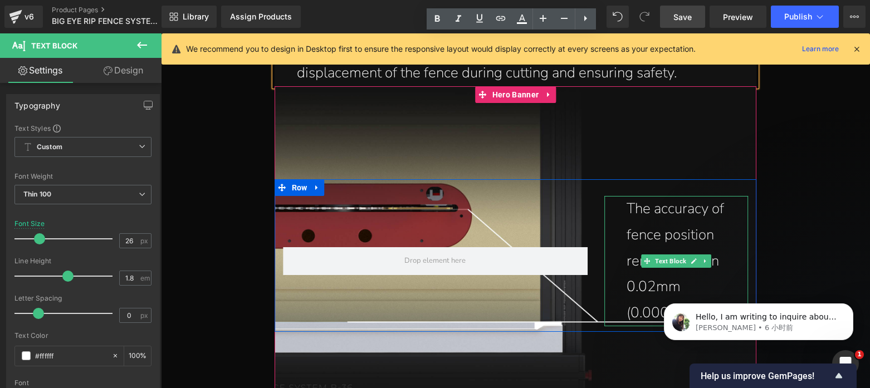
scroll to position [6934, 0]
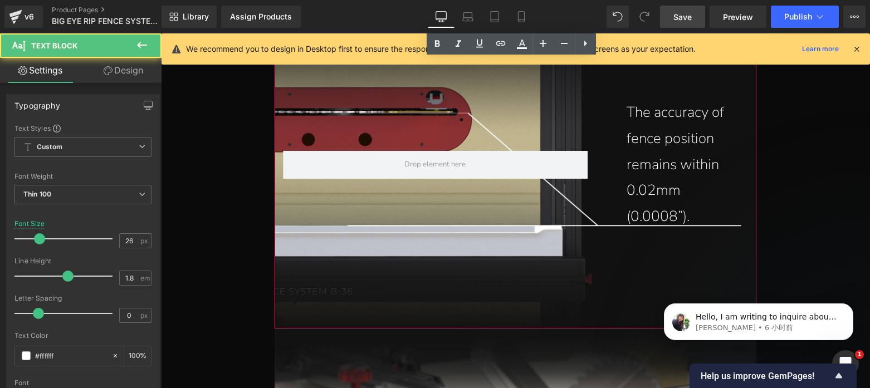
click at [652, 128] on p "The accuracy of fence position remains within 0.02mm (0.0008”)." at bounding box center [682, 165] width 111 height 130
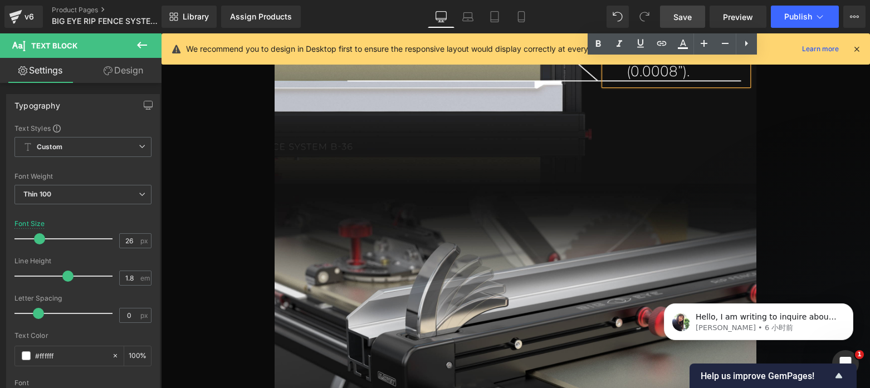
scroll to position [7408, 0]
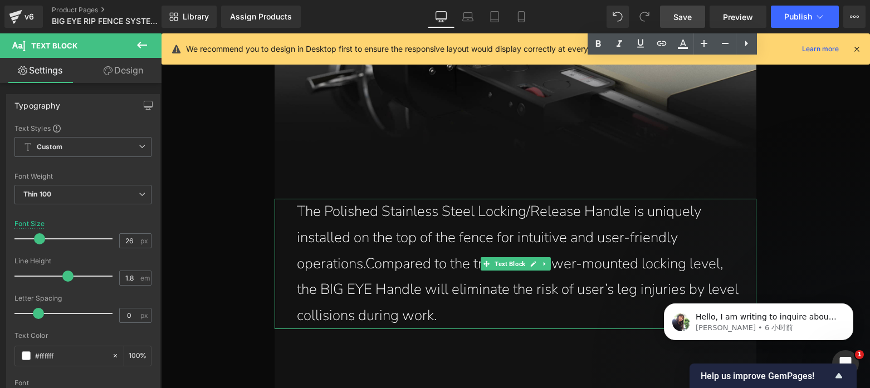
click at [453, 230] on p "The Polished Stainless Steel Locking/Release Handle is uniquely installed on th…" at bounding box center [521, 264] width 449 height 130
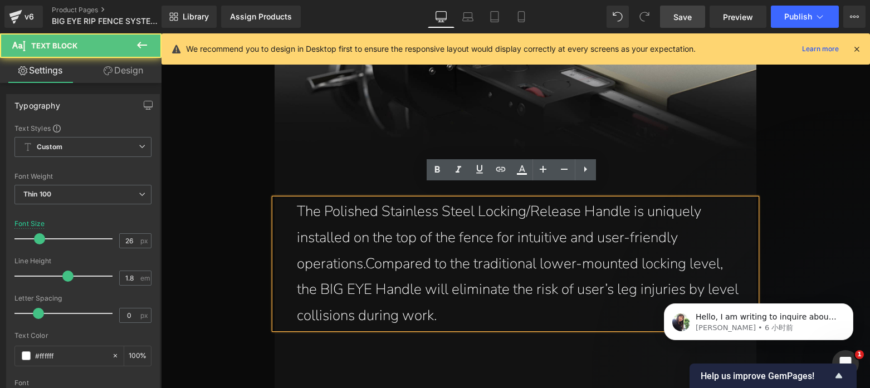
click at [453, 224] on p "The Polished Stainless Steel Locking/Release Handle is uniquely installed on th…" at bounding box center [521, 264] width 449 height 130
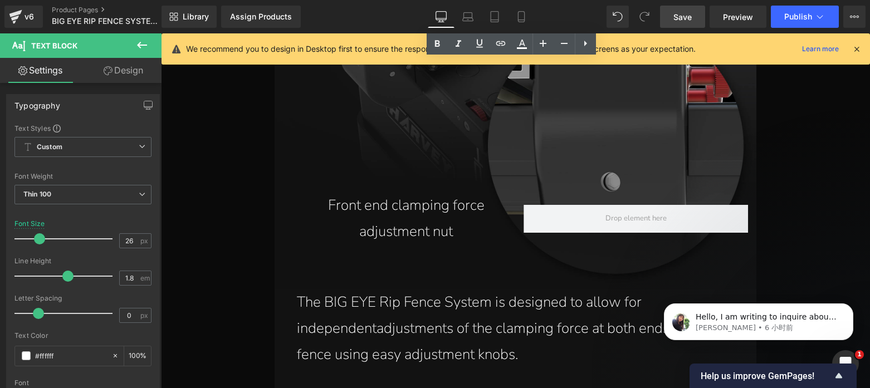
scroll to position [8500, 0]
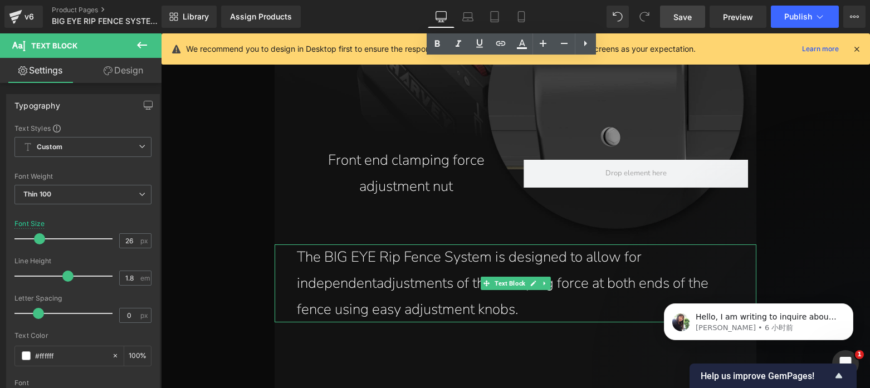
click at [418, 245] on p "The BIG EYE Rip Fence System is designed to allow for independentadjustments of…" at bounding box center [518, 284] width 443 height 78
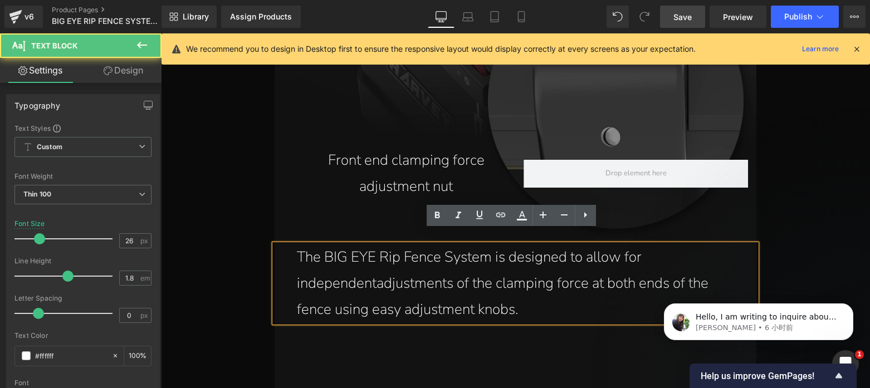
click at [370, 269] on p "The BIG EYE Rip Fence System is designed to allow for independentadjustments of…" at bounding box center [518, 284] width 443 height 78
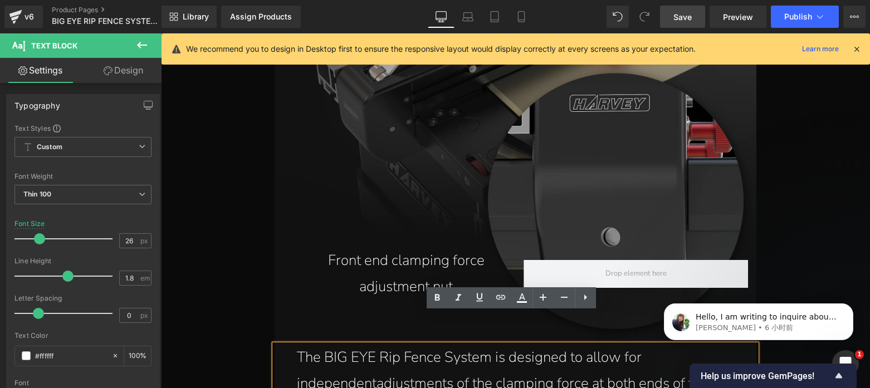
scroll to position [8427, 0]
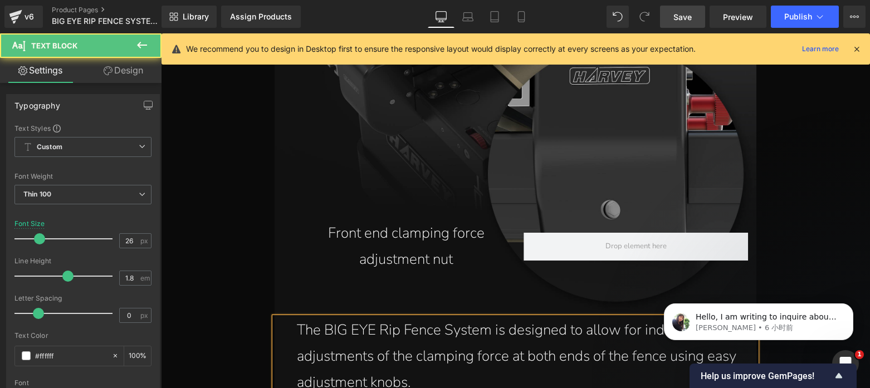
click at [514, 341] on p "The BIG EYE Rip Fence System is designed to allow for independent adjustments o…" at bounding box center [518, 356] width 443 height 78
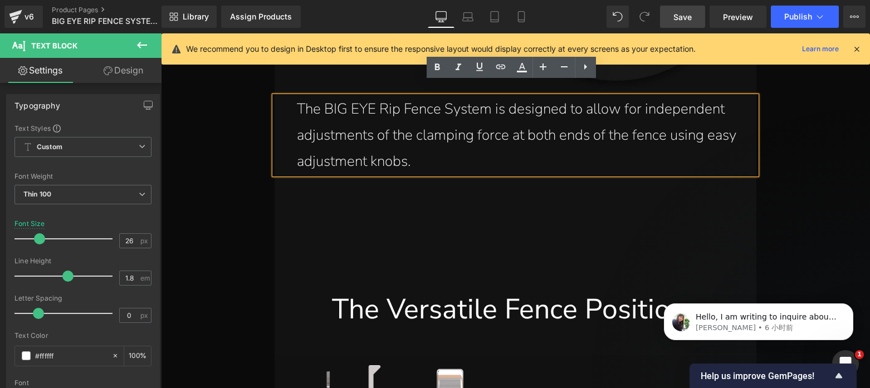
scroll to position [8792, 0]
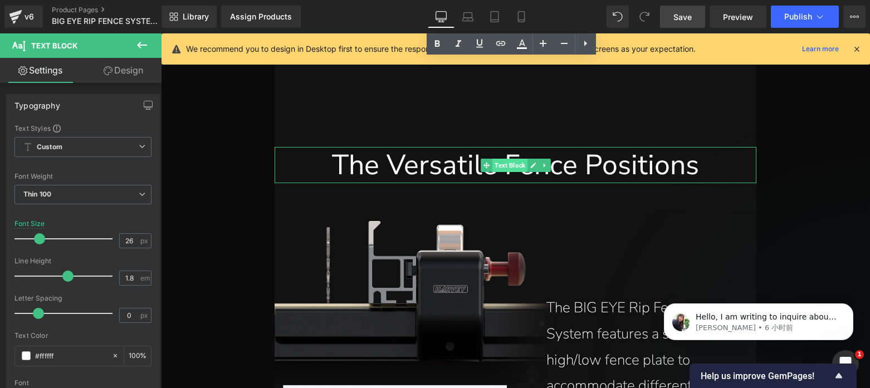
click at [512, 159] on span "Text Block" at bounding box center [509, 165] width 35 height 13
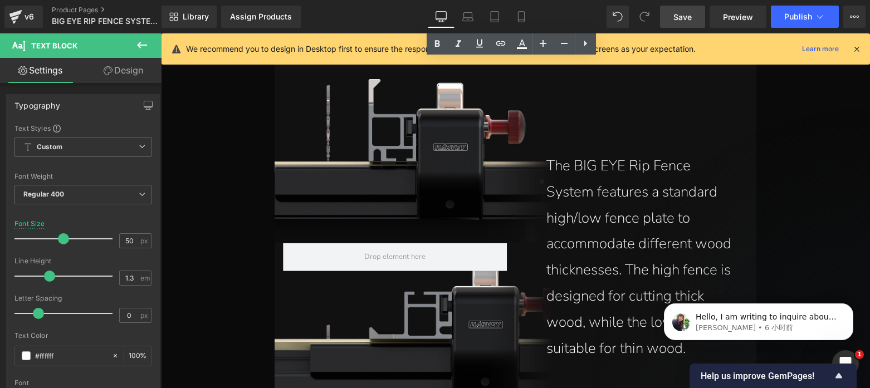
click at [600, 211] on p "The BIG EYE Rip Fence System features a standard high/low fence plate to accomm…" at bounding box center [638, 257] width 185 height 208
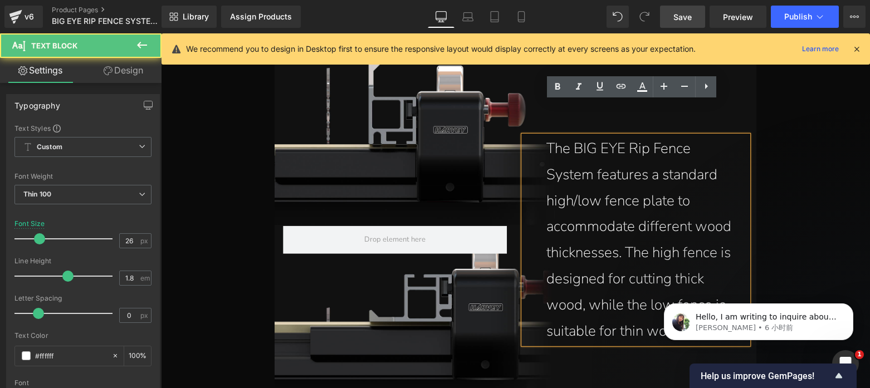
scroll to position [9000, 0]
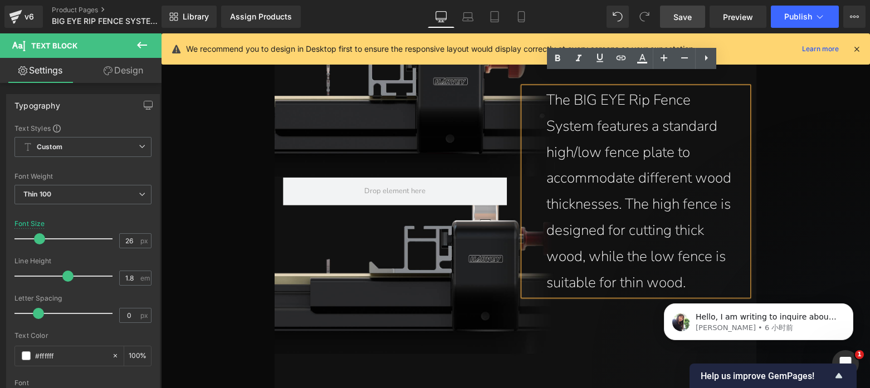
click at [603, 199] on p "The BIG EYE Rip Fence System features a standard high/low fence plate to accomm…" at bounding box center [638, 191] width 185 height 208
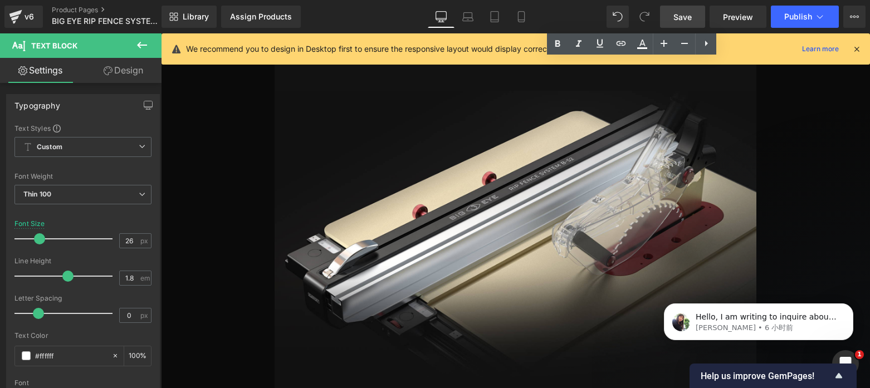
scroll to position [9635, 0]
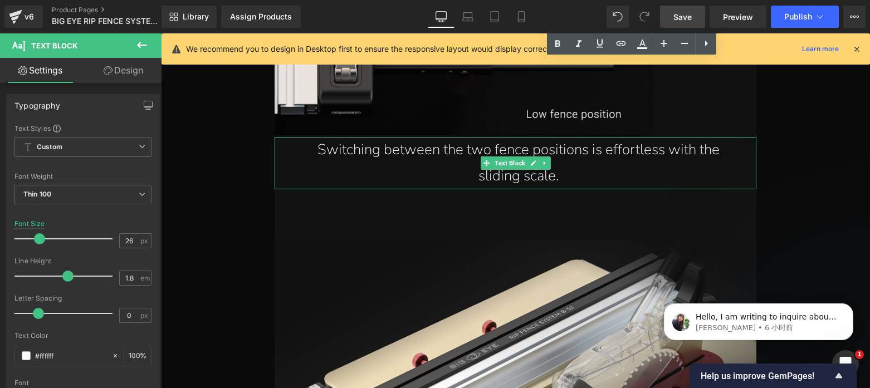
click at [533, 137] on p "Switching between the two fence positions is effortless with the sliding scale." at bounding box center [518, 163] width 443 height 52
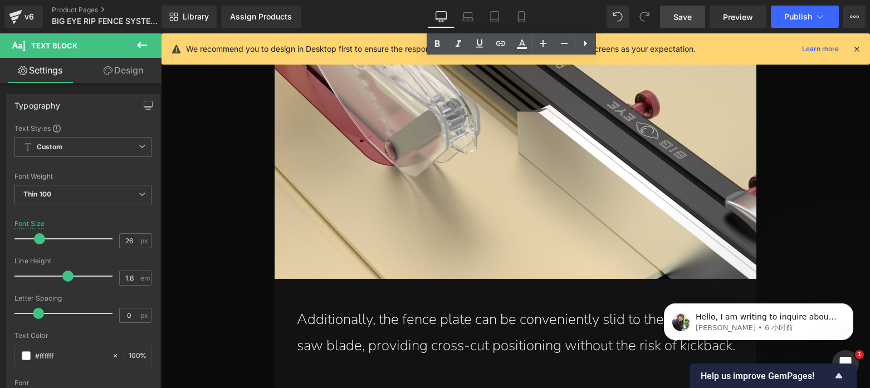
click at [541, 311] on p "Additionally, the fence plate can be conveniently slid to the front of the saw …" at bounding box center [518, 333] width 443 height 52
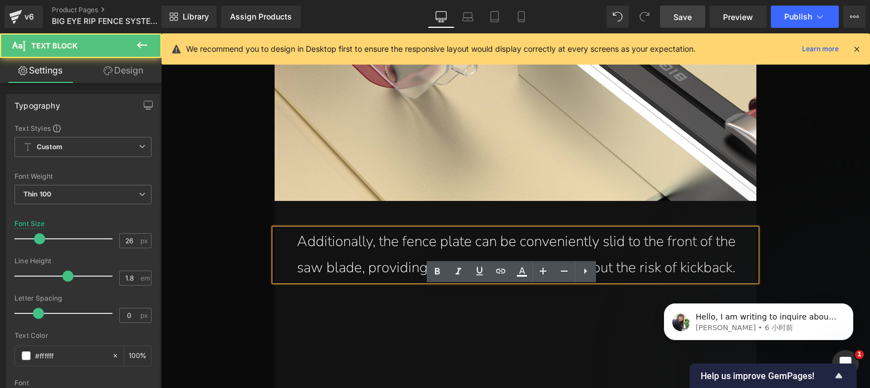
scroll to position [10465, 0]
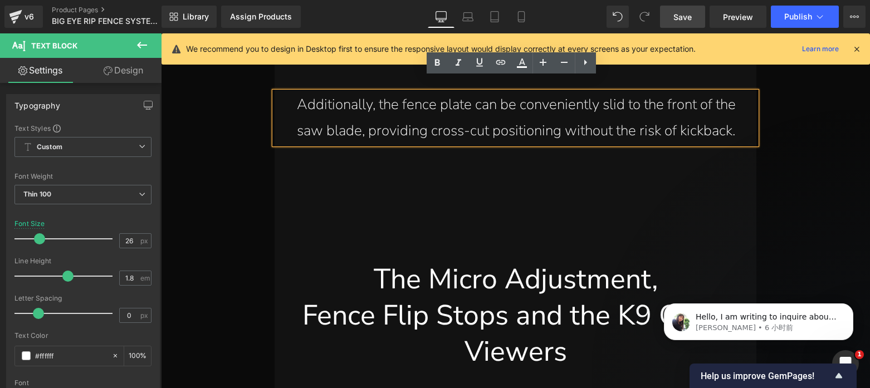
click at [491, 110] on p "Additionally, the fence plate can be conveniently slid to the front of the saw …" at bounding box center [518, 118] width 443 height 52
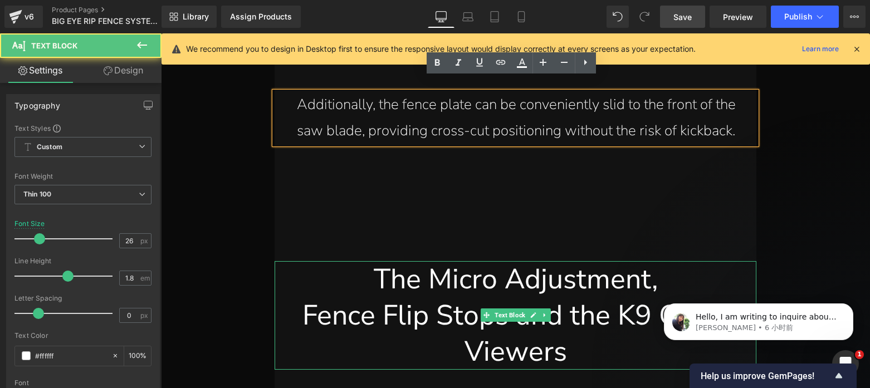
click at [519, 262] on div "The Micro Adjustment," at bounding box center [516, 279] width 466 height 36
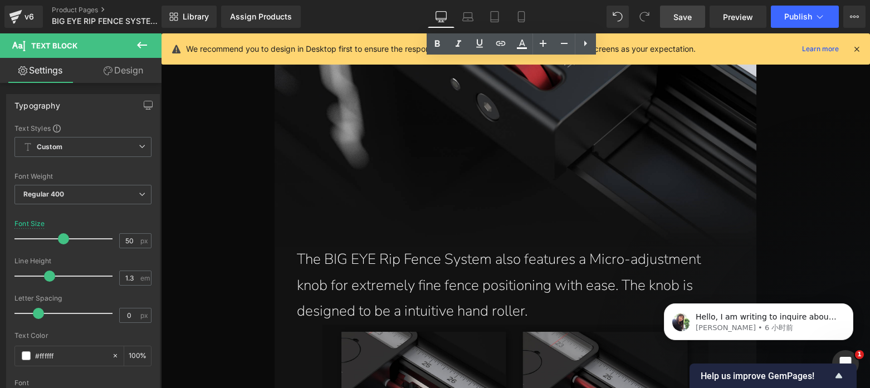
scroll to position [11049, 0]
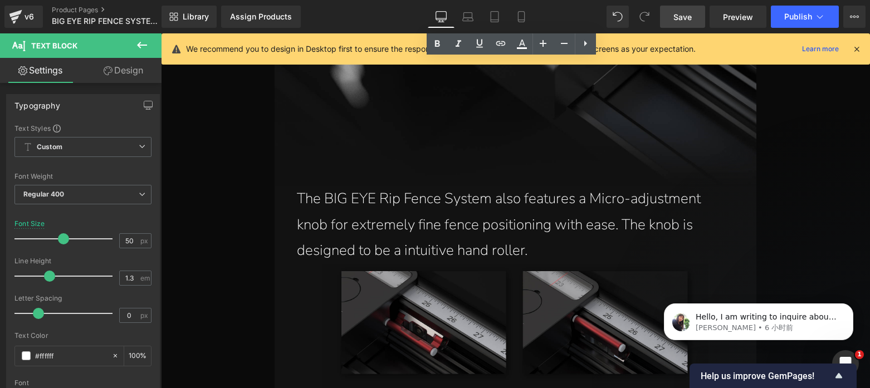
click at [515, 203] on p "The BIG EYE Rip Fence System also features a Micro-adjustment knob for extremel…" at bounding box center [516, 225] width 438 height 78
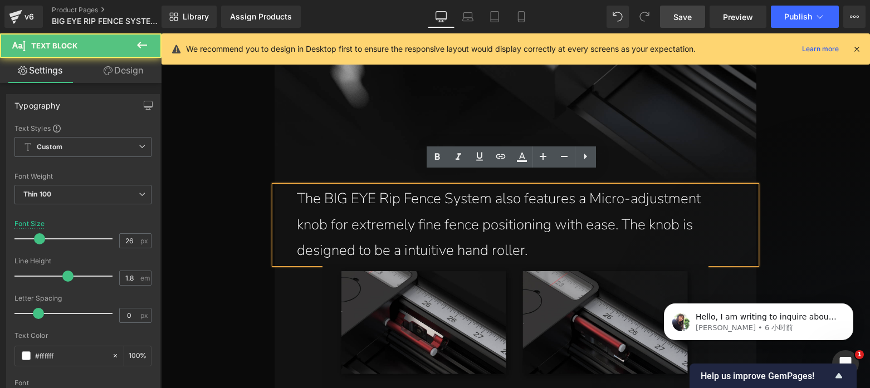
click at [512, 211] on p "The BIG EYE Rip Fence System also features a Micro-adjustment knob for extremel…" at bounding box center [516, 225] width 438 height 78
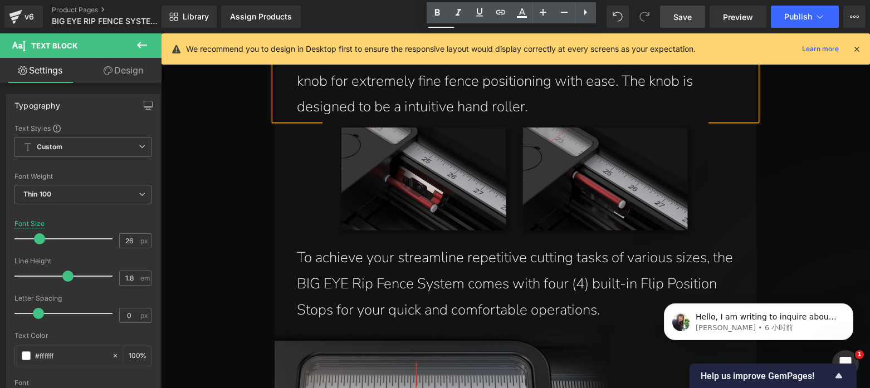
click at [508, 251] on p "To achieve your streamline repetitive cutting tasks of various sizes, the BIG E…" at bounding box center [516, 284] width 438 height 78
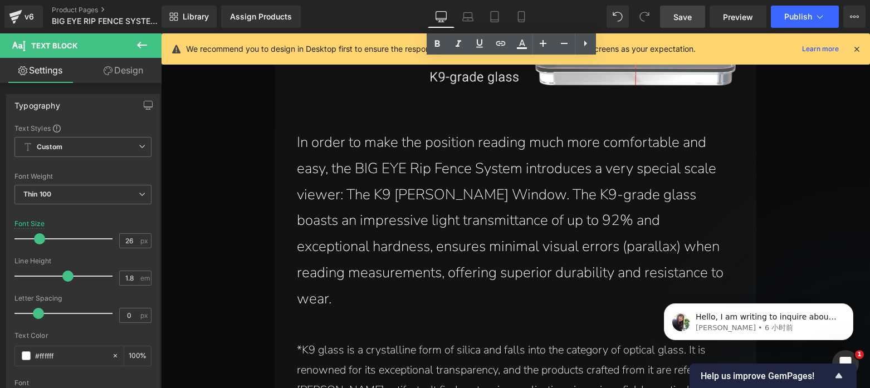
scroll to position [11605, 0]
click at [492, 214] on p "In order to make the position reading much more comfortable and easy, the BIG E…" at bounding box center [516, 221] width 438 height 183
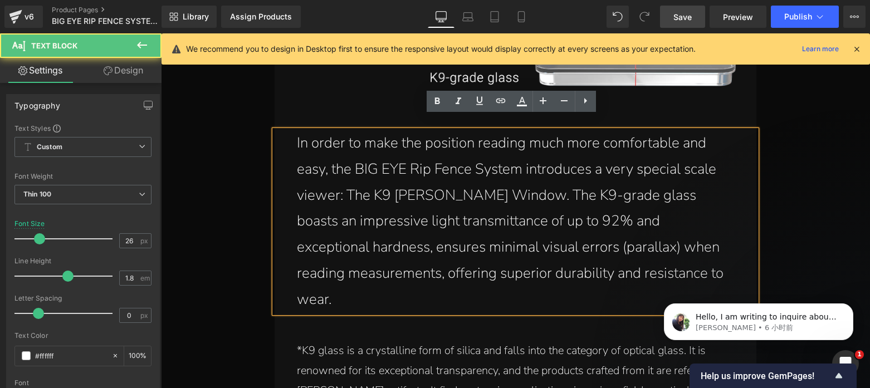
click at [492, 206] on p "In order to make the position reading much more comfortable and easy, the BIG E…" at bounding box center [516, 221] width 438 height 183
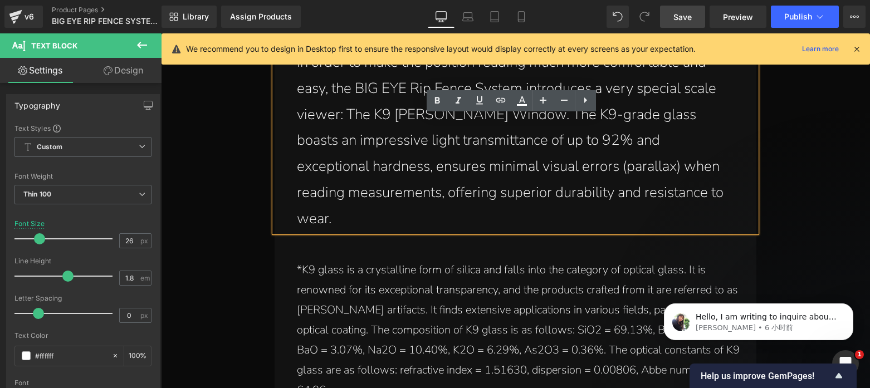
scroll to position [11746, 0]
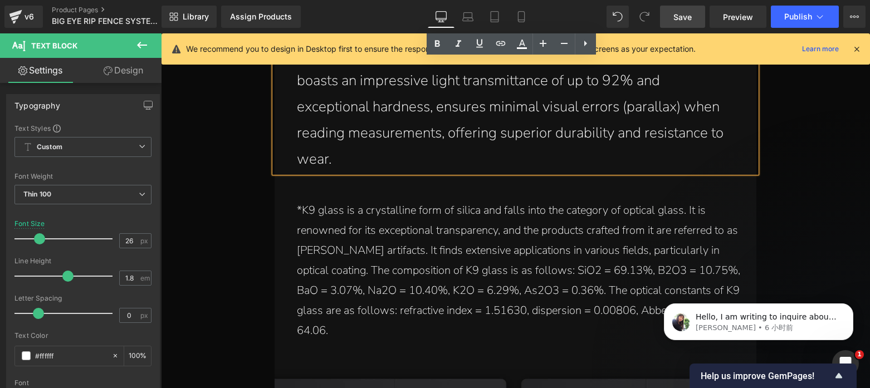
click at [457, 208] on p "*K9 glass is a crystalline form of silica and falls into the category of optica…" at bounding box center [521, 271] width 449 height 140
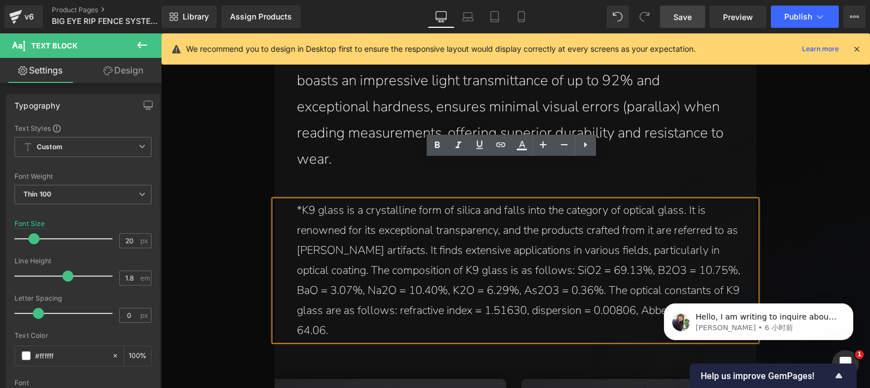
click at [458, 212] on p "*K9 glass is a crystalline form of silica and falls into the category of optica…" at bounding box center [521, 271] width 449 height 140
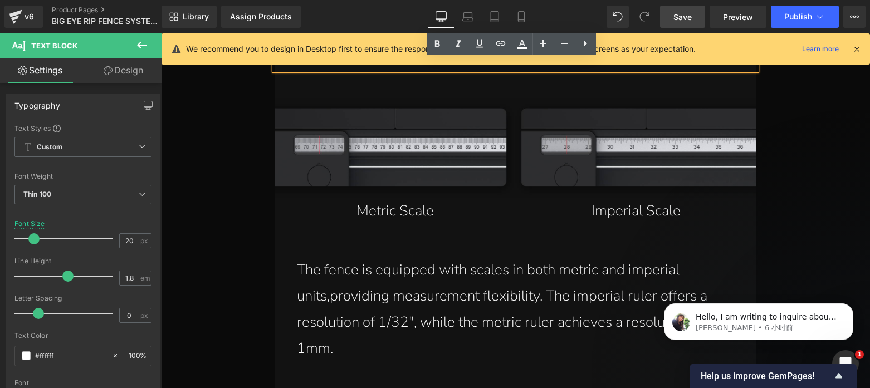
scroll to position [12040, 0]
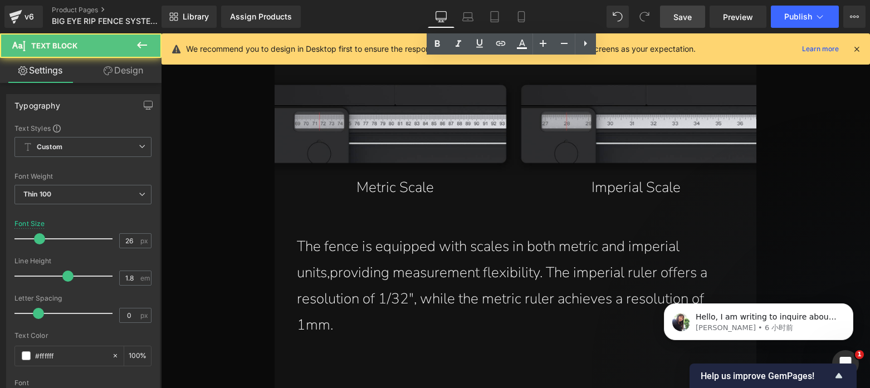
click at [481, 234] on p "The fence is equipped with scales in both metric and imperial units,providing m…" at bounding box center [516, 286] width 438 height 104
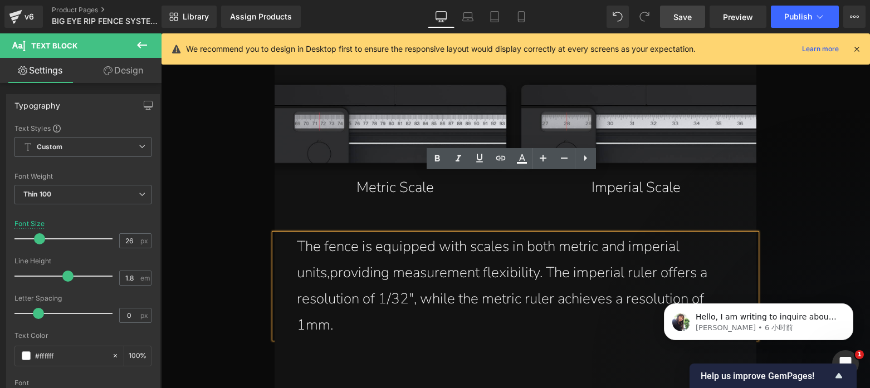
click at [326, 234] on p "The fence is equipped with scales in both metric and imperial units,providing m…" at bounding box center [516, 286] width 438 height 104
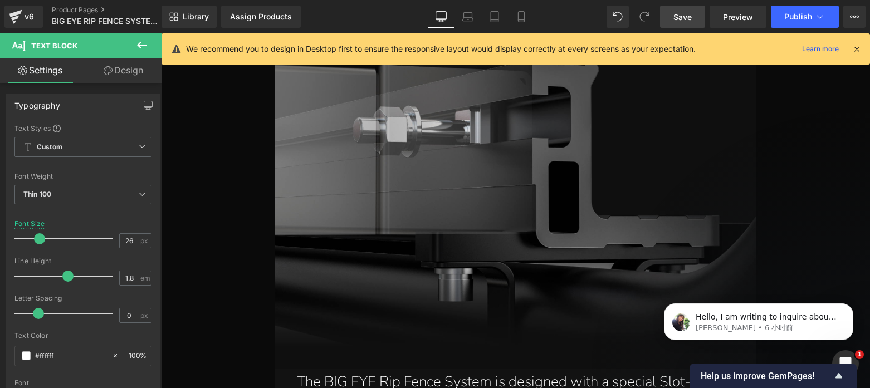
scroll to position [12620, 0]
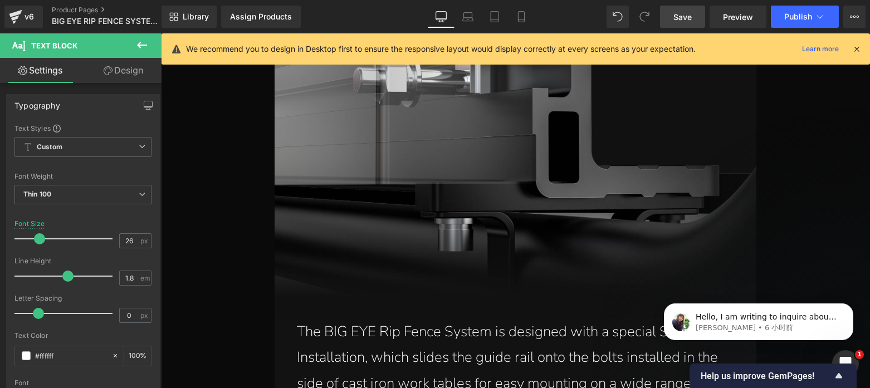
click at [493, 319] on p "The BIG EYE Rip Fence System is designed with a special Slot-Style Installation…" at bounding box center [518, 371] width 443 height 104
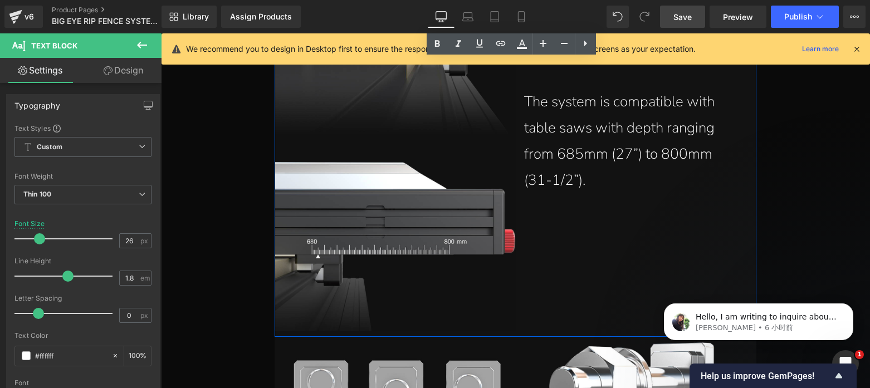
scroll to position [13308, 0]
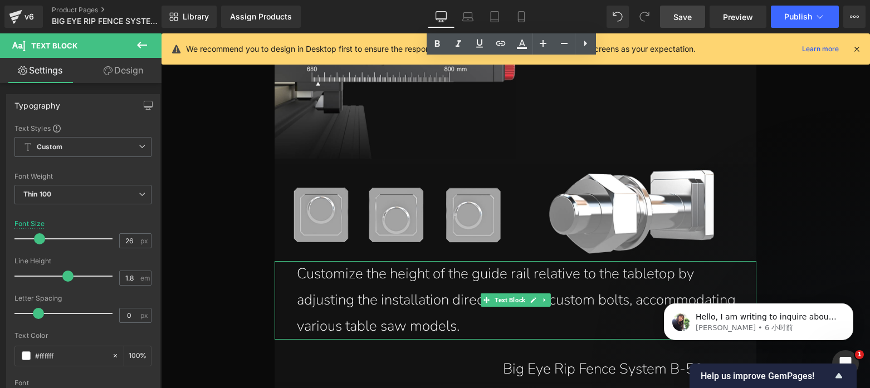
click at [391, 261] on p "Customize the height of the guide rail relative to the tabletop by adjusting th…" at bounding box center [521, 300] width 449 height 78
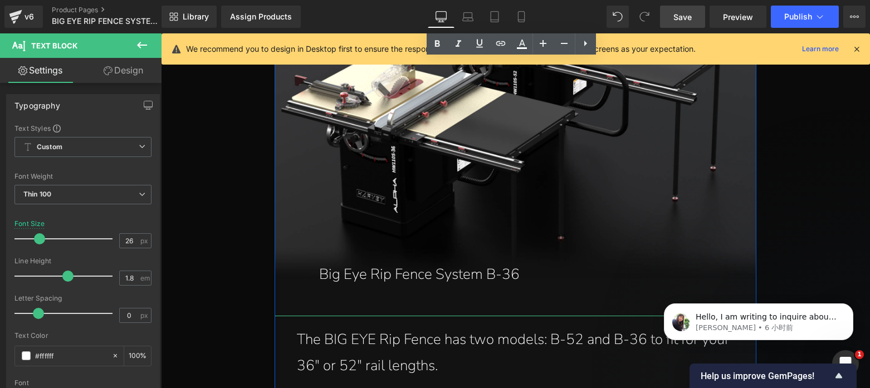
click at [393, 327] on p "The BIG EYE Rip Fence has two models: B-52 and B-36 to fit for your 36" or 52" …" at bounding box center [521, 353] width 449 height 52
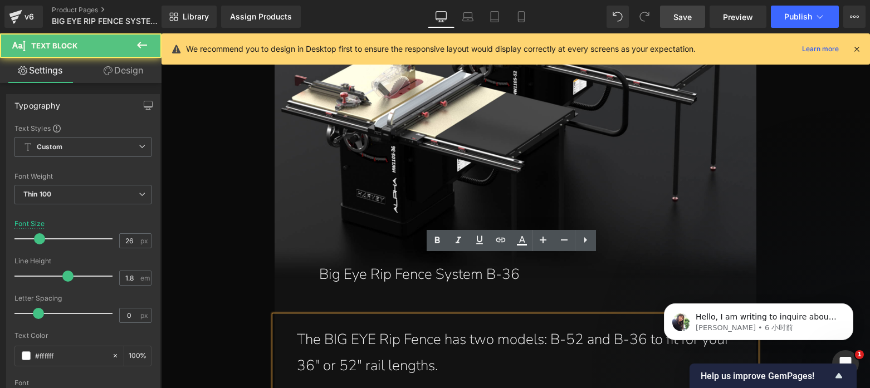
scroll to position [13906, 0]
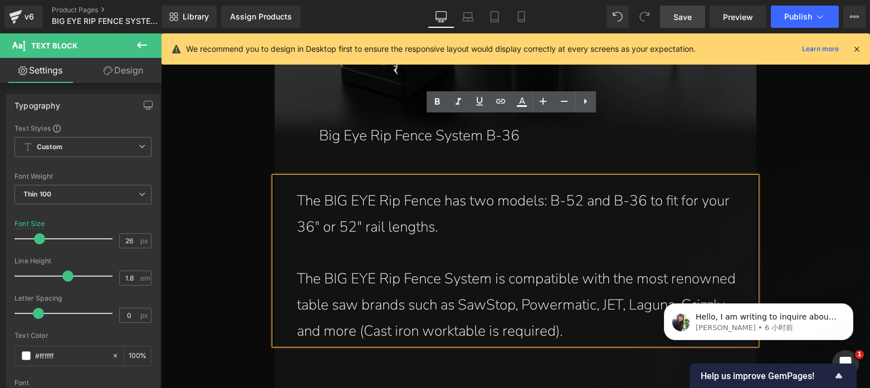
click at [398, 266] on p "The BIG EYE Rip Fence System is compatible with the most renowned table saw bra…" at bounding box center [521, 305] width 449 height 78
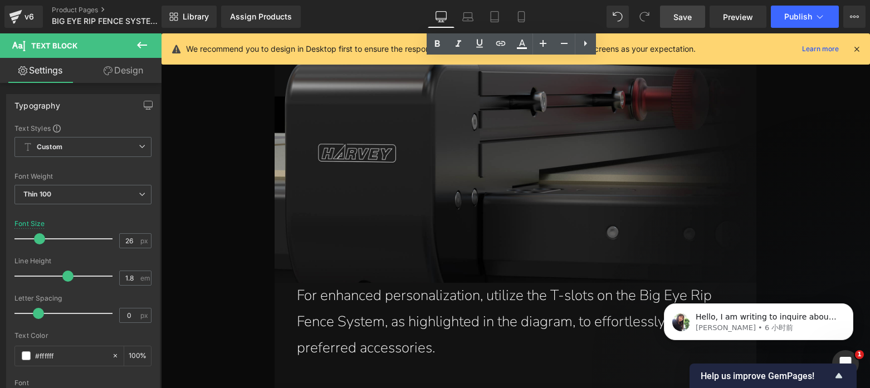
scroll to position [14459, 0]
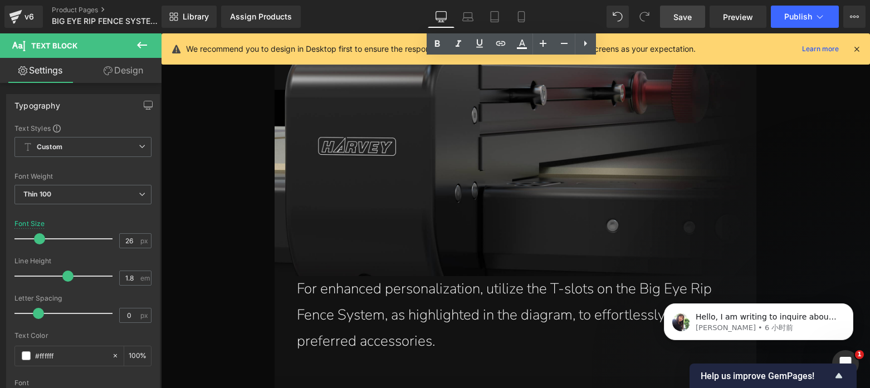
click at [417, 276] on p "For enhanced personalization, utilize the T-slots on the Big Eye Rip Fence Syst…" at bounding box center [521, 315] width 449 height 78
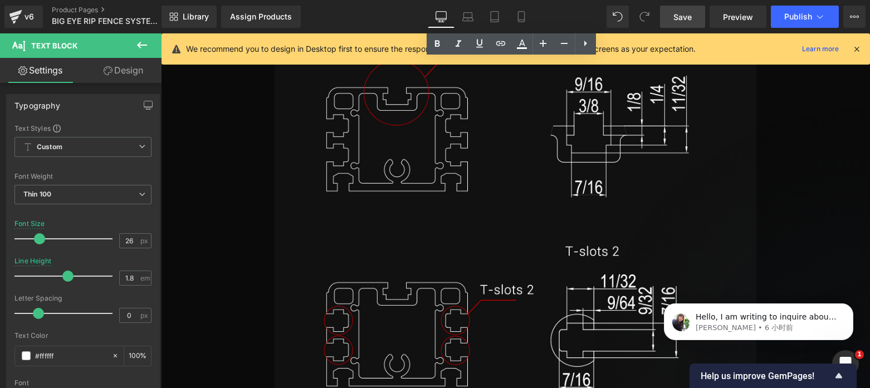
scroll to position [15029, 0]
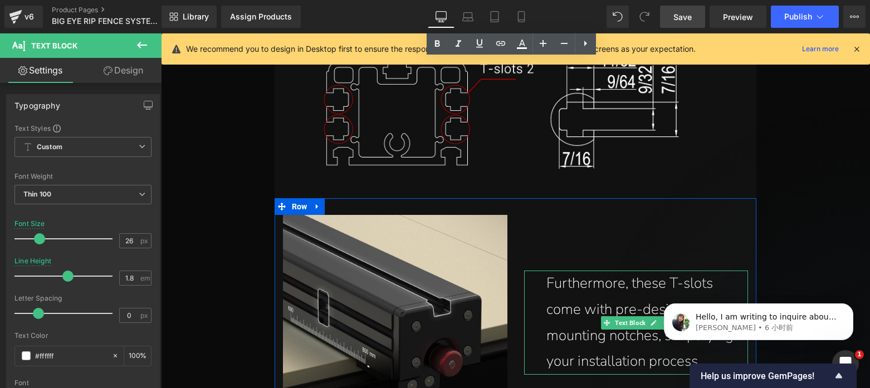
click at [583, 271] on p "Furthermore, these T-slots come with pre-designated mounting notches, simplifyi…" at bounding box center [641, 323] width 191 height 104
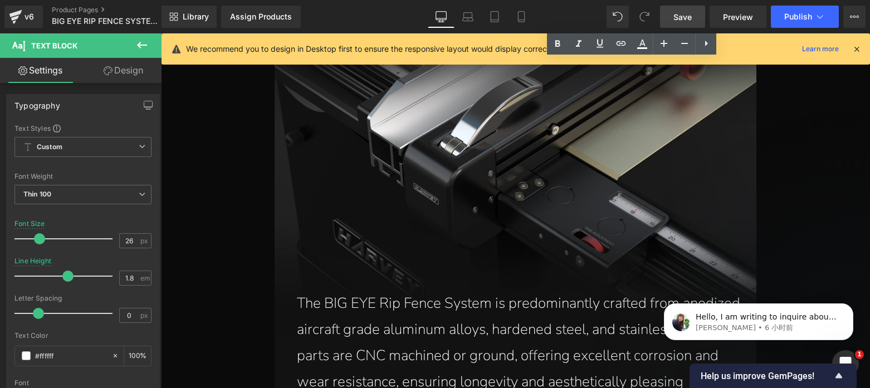
scroll to position [15679, 0]
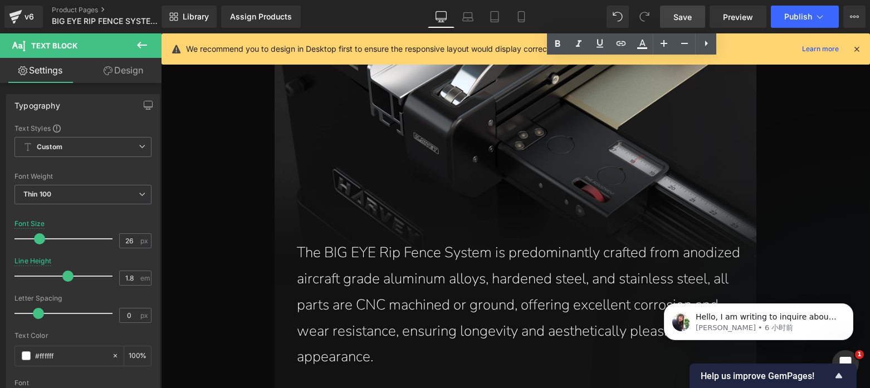
click at [500, 240] on p "The BIG EYE Rip Fence System is predominantly crafted from anodized aircraft gr…" at bounding box center [521, 305] width 449 height 130
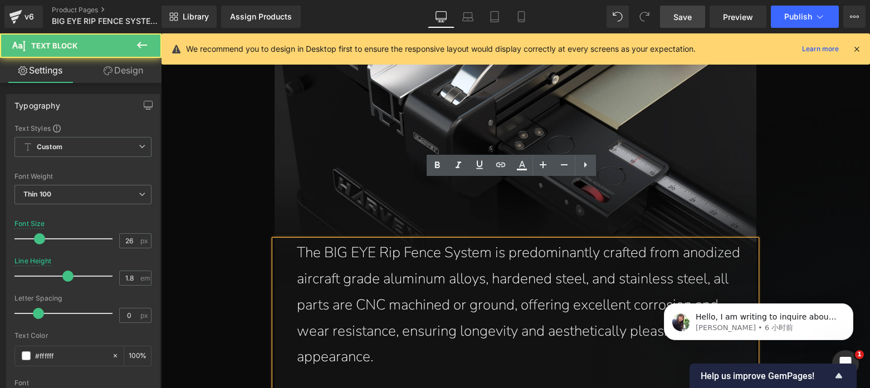
click at [481, 244] on p "The BIG EYE Rip Fence System is predominantly crafted from anodized aircraft gr…" at bounding box center [521, 305] width 449 height 130
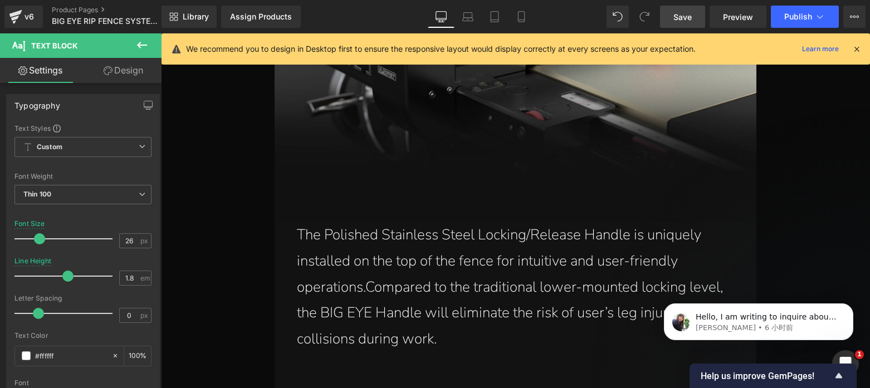
scroll to position [7387, 0]
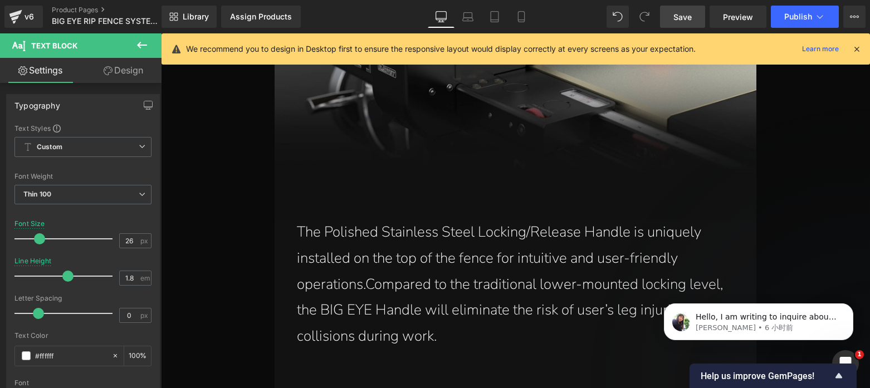
click at [362, 272] on p "The Polished Stainless Steel Locking/Release Handle is uniquely installed on th…" at bounding box center [521, 284] width 449 height 130
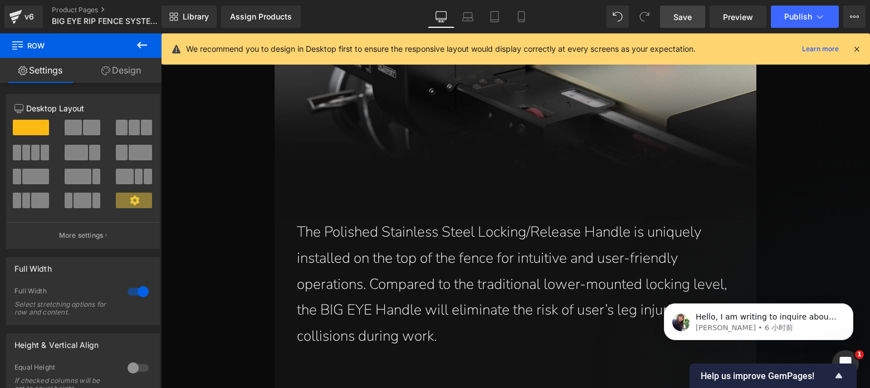
click at [684, 17] on span "Save" at bounding box center [682, 17] width 18 height 12
click at [688, 15] on span "Save" at bounding box center [682, 17] width 18 height 12
